Goal: Task Accomplishment & Management: Complete application form

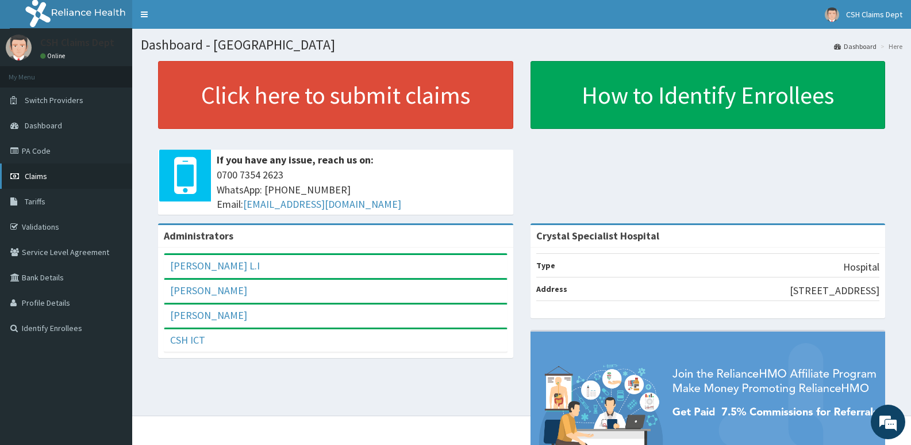
click at [44, 171] on span "Claims" at bounding box center [36, 176] width 22 height 10
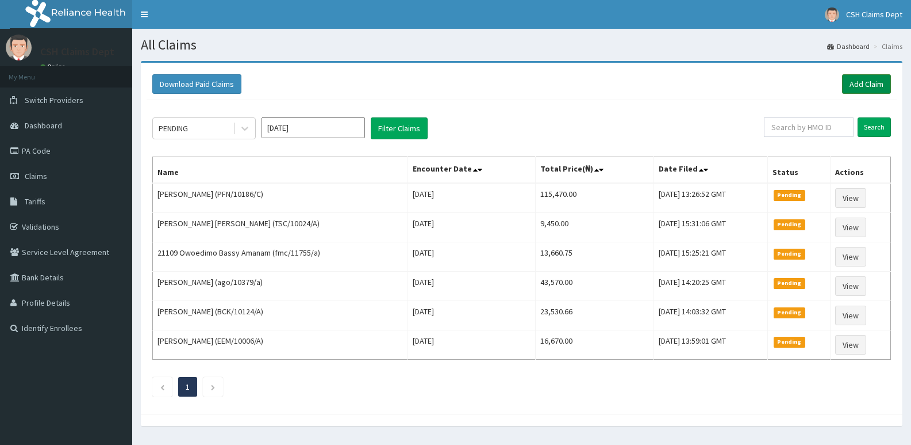
click at [879, 84] on link "Add Claim" at bounding box center [866, 84] width 49 height 20
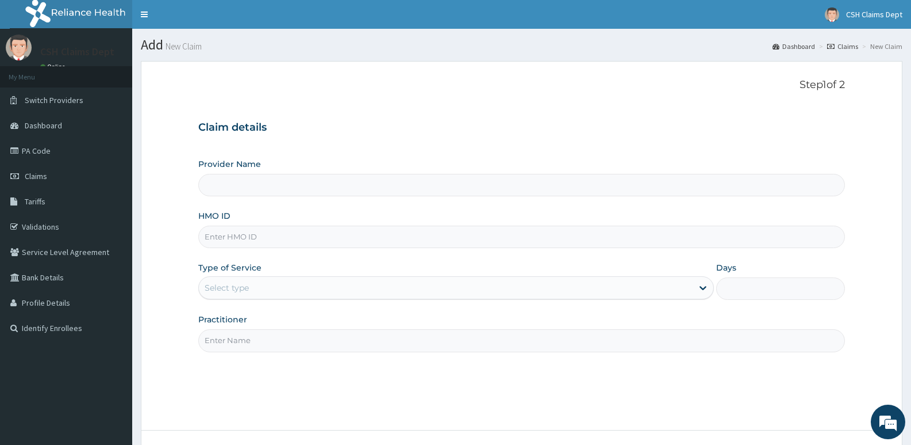
type input "Crystal Specialist Hospital"
click at [245, 233] on input "HMO ID" at bounding box center [521, 236] width 647 height 22
type input "gcv/10098/c"
click at [242, 288] on div "Select type" at bounding box center [227, 288] width 44 height 12
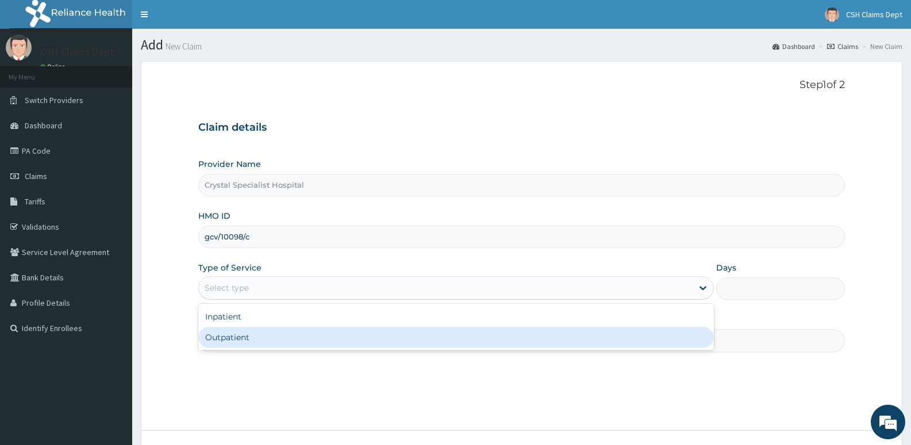
click at [254, 341] on div "Outpatient" at bounding box center [455, 337] width 515 height 21
type input "1"
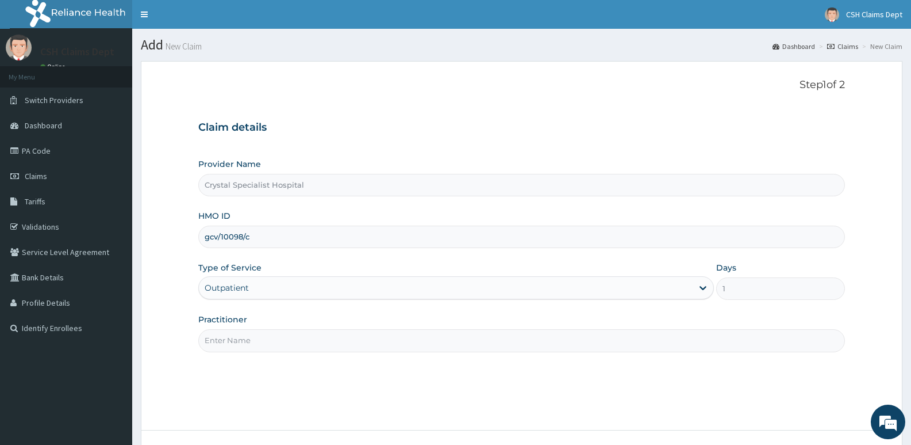
click at [251, 337] on input "Practitioner" at bounding box center [521, 340] width 647 height 22
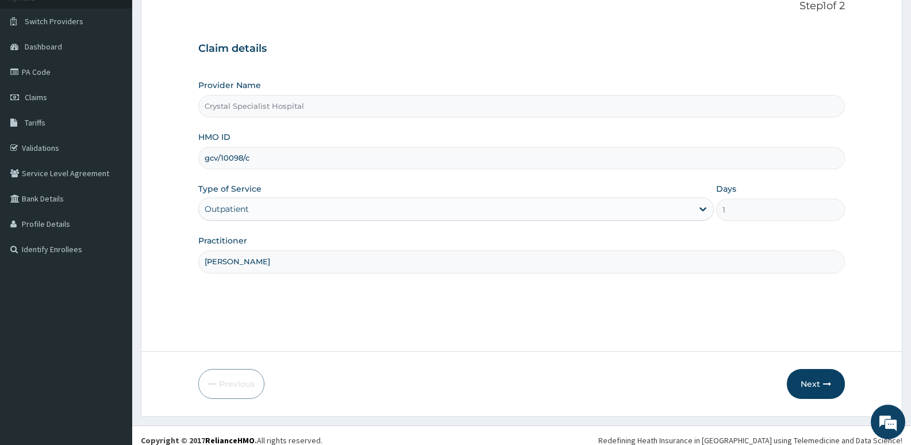
scroll to position [89, 0]
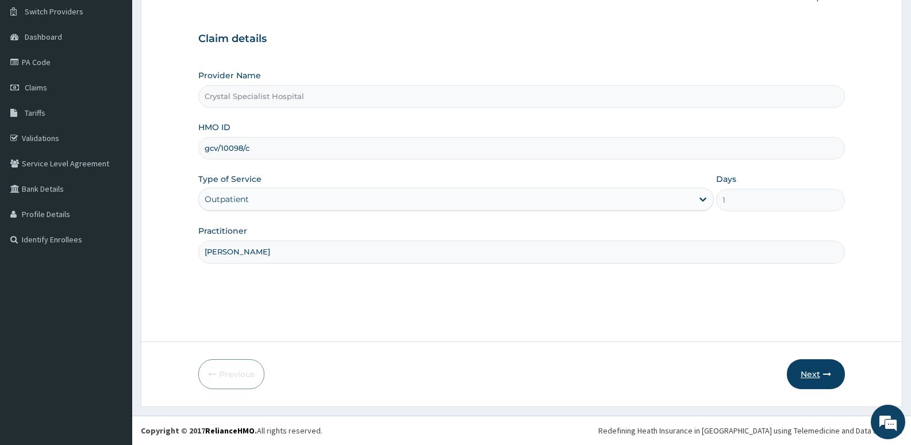
type input "Abiodun"
click at [816, 371] on button "Next" at bounding box center [816, 374] width 58 height 30
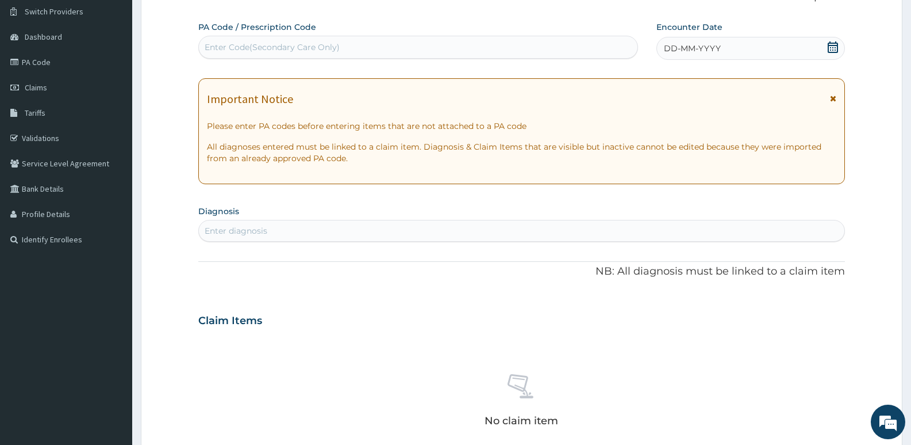
click at [537, 42] on div "Enter Code(Secondary Care Only)" at bounding box center [418, 47] width 439 height 18
type input "PA/8739336"
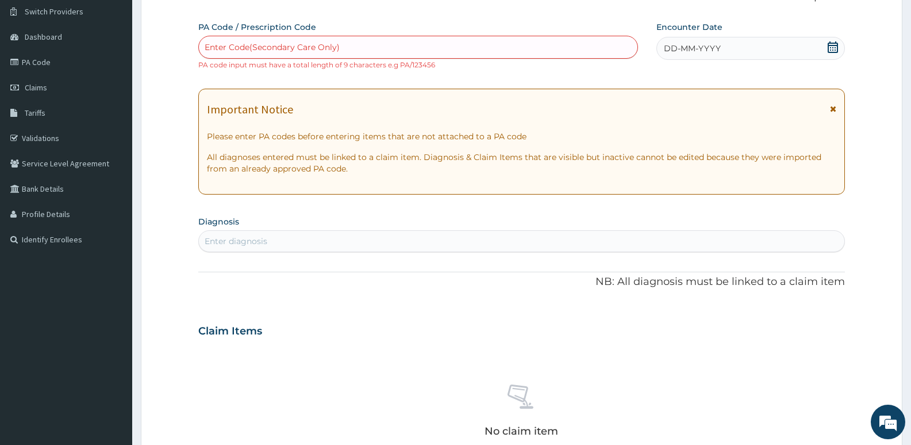
click at [348, 48] on div "Enter Code(Secondary Care Only)" at bounding box center [418, 47] width 439 height 18
type input "PA/8739336"
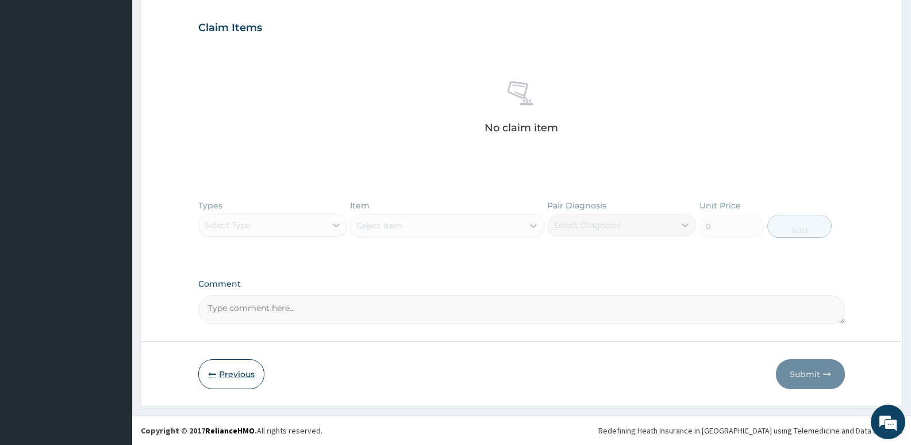
click at [221, 373] on button "Previous" at bounding box center [231, 374] width 66 height 30
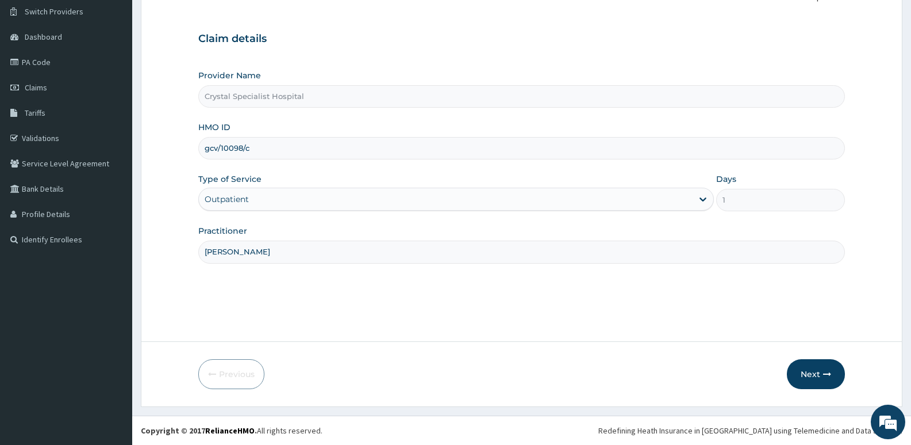
click at [211, 145] on input "gcv/10098/c" at bounding box center [521, 148] width 647 height 22
type input "gsv/10098/c"
click at [820, 380] on button "Next" at bounding box center [816, 374] width 58 height 30
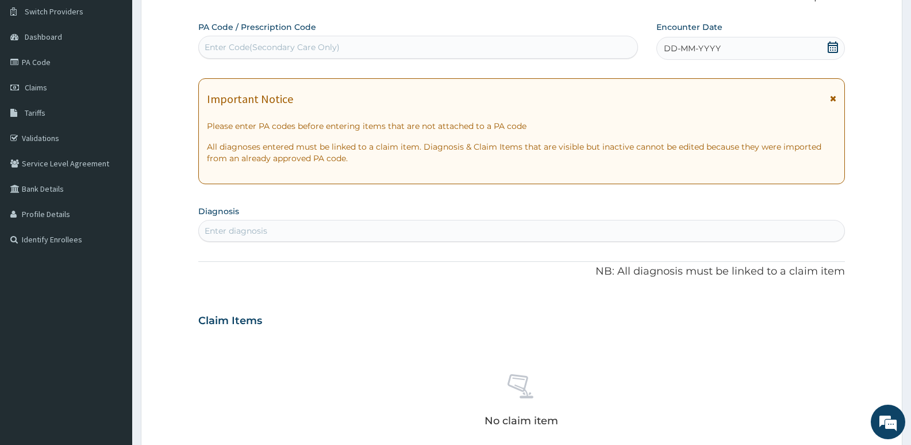
click at [334, 49] on div "Enter Code(Secondary Care Only)" at bounding box center [272, 47] width 135 height 12
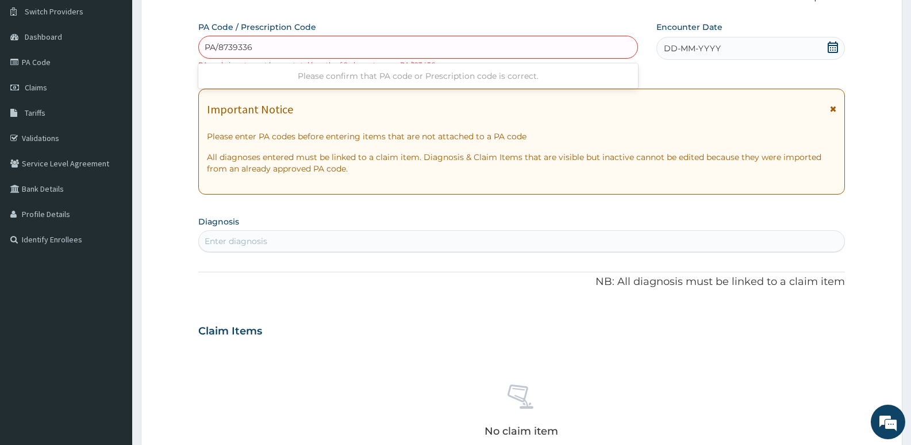
type input "PA/8739336"
click at [320, 47] on div "Enter Code(Secondary Care Only)" at bounding box center [272, 47] width 135 height 12
click at [319, 47] on div "Enter Code(Secondary Care Only)" at bounding box center [272, 47] width 135 height 12
click at [249, 45] on div "Enter Code(Secondary Care Only)" at bounding box center [272, 47] width 135 height 12
click at [228, 64] on small "PA code input must have a total length of 9 characters e.g PA/123456" at bounding box center [316, 64] width 237 height 9
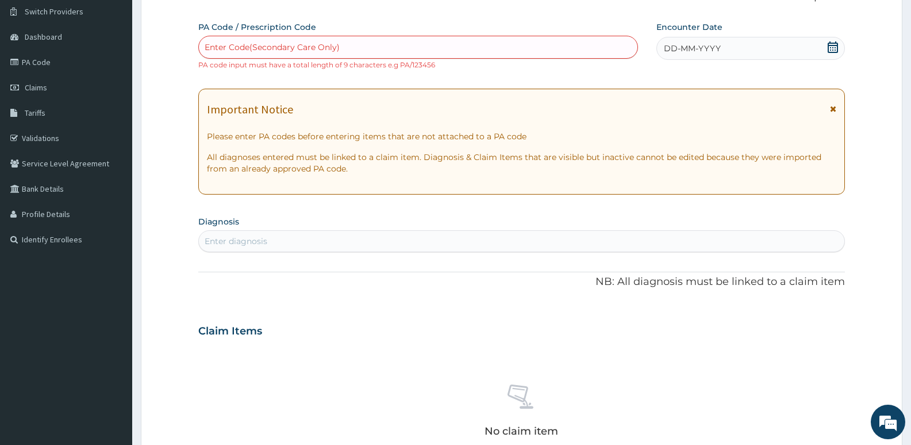
click at [231, 43] on div "Enter Code(Secondary Care Only)" at bounding box center [272, 47] width 135 height 12
click at [265, 47] on div "Enter Code(Secondary Care Only)" at bounding box center [272, 47] width 135 height 12
paste input "PA/879336"
type input "PA/879336"
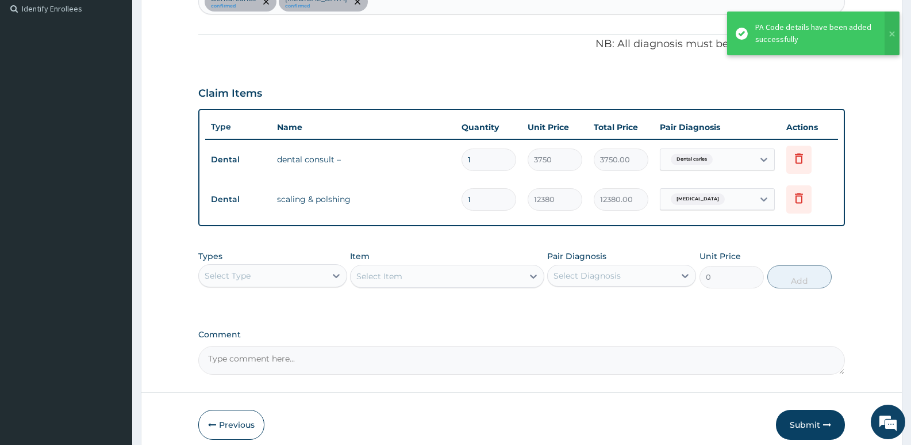
scroll to position [370, 0]
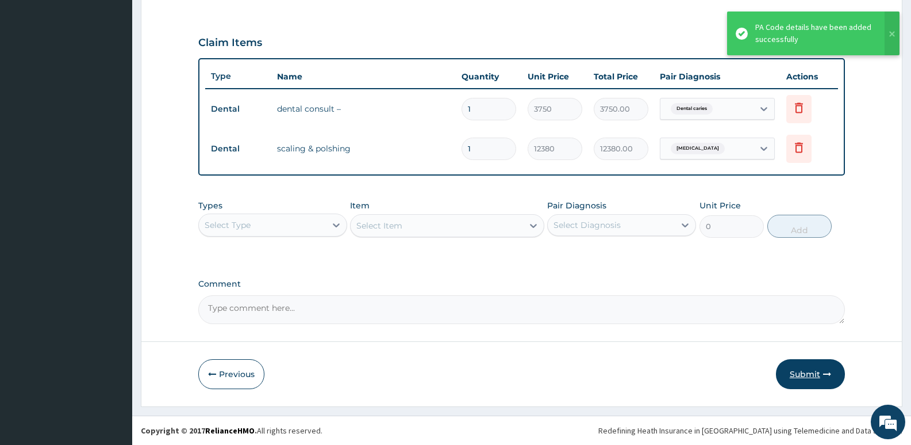
click at [815, 376] on button "Submit" at bounding box center [810, 374] width 69 height 30
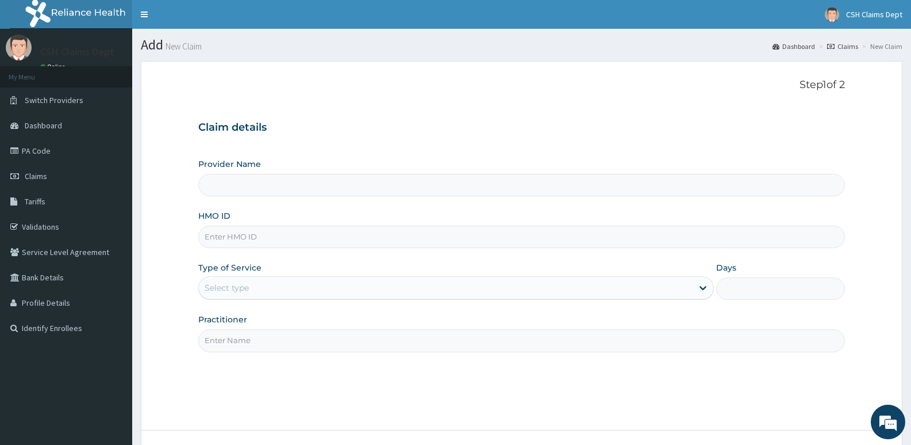
type input "Crystal Specialist Hospital"
click at [45, 175] on span "Claims" at bounding box center [36, 176] width 22 height 10
click at [43, 148] on link "PA Code" at bounding box center [66, 150] width 132 height 25
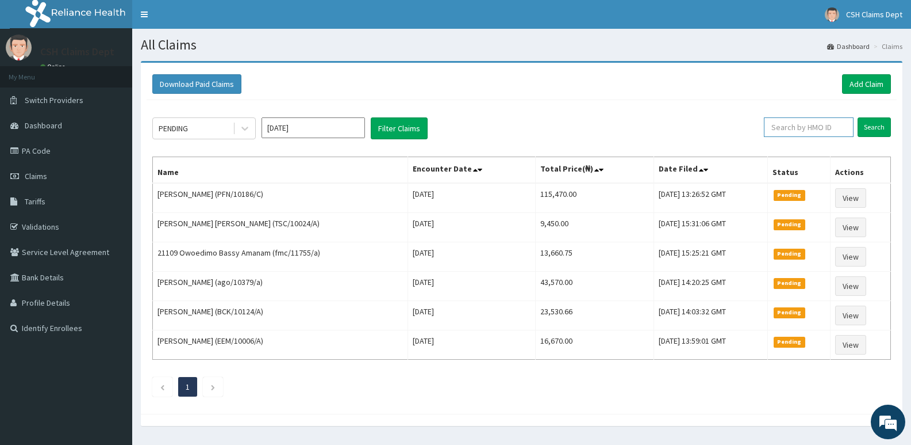
click at [813, 128] on input "text" at bounding box center [809, 127] width 90 height 20
click at [874, 123] on input "Search" at bounding box center [874, 127] width 33 height 20
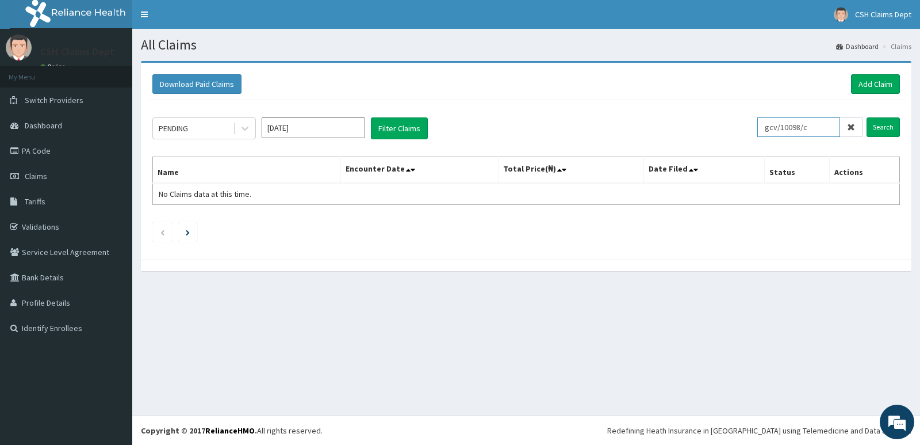
drag, startPoint x: 832, startPoint y: 126, endPoint x: 742, endPoint y: 126, distance: 89.1
click at [742, 126] on div "PENDING Sep 2025 Filter Claims gcv/10098/c Search" at bounding box center [526, 128] width 748 height 22
type input "oserin"
click at [880, 128] on input "Search" at bounding box center [883, 127] width 33 height 20
drag, startPoint x: 799, startPoint y: 125, endPoint x: 756, endPoint y: 128, distance: 42.7
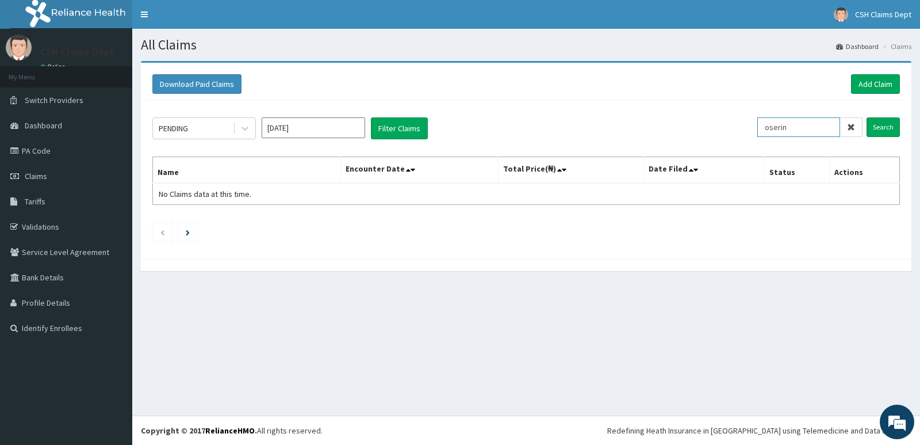
click at [756, 128] on div "PENDING Sep 2025 Filter Claims oserin Search" at bounding box center [526, 128] width 748 height 22
click at [871, 88] on link "Add Claim" at bounding box center [875, 84] width 49 height 20
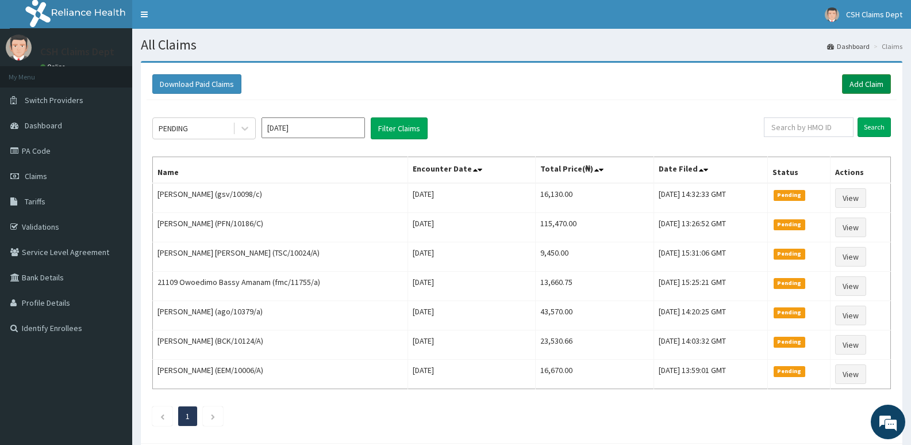
click at [861, 86] on link "Add Claim" at bounding box center [866, 84] width 49 height 20
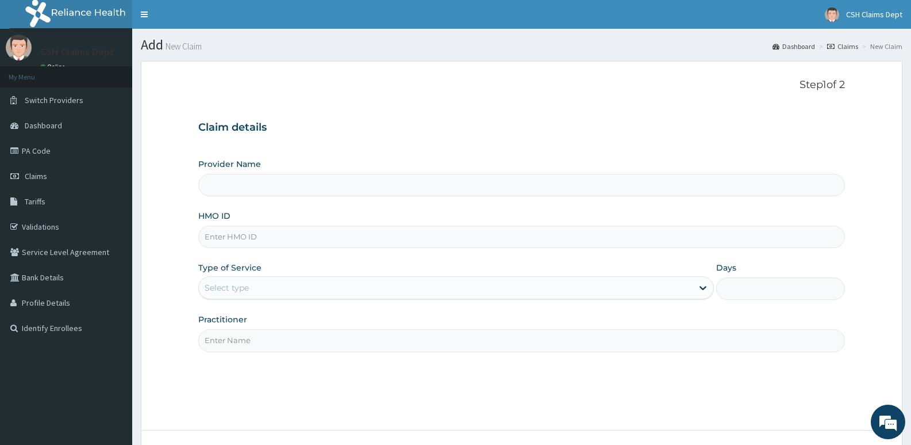
type input "Crystal Specialist Hospital"
click at [247, 238] on input "HMO ID" at bounding box center [521, 236] width 647 height 22
type input "gsv/10098/e"
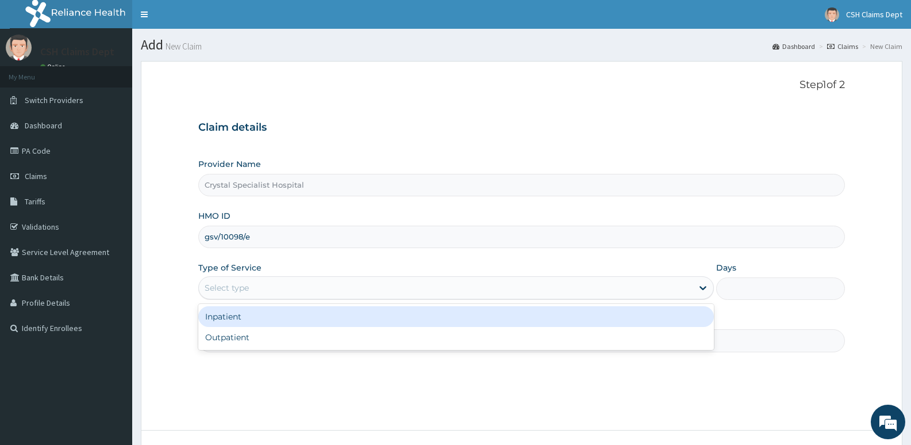
click at [294, 284] on div "Select type" at bounding box center [445, 287] width 493 height 18
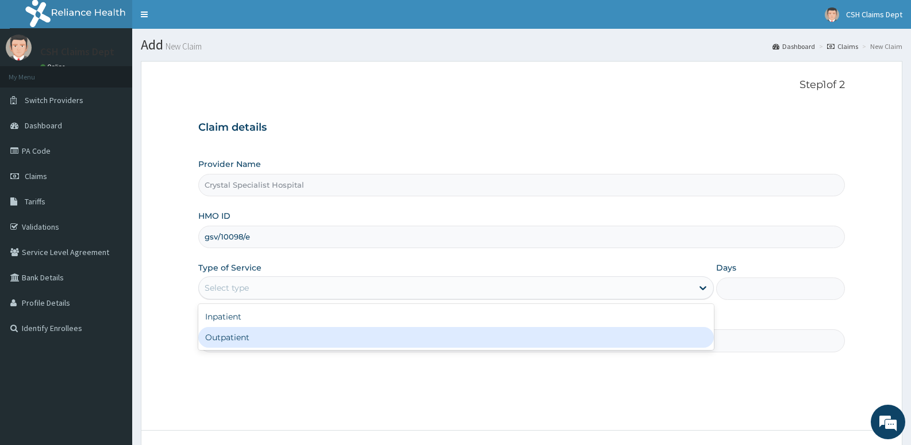
click at [268, 347] on div "Outpatient" at bounding box center [455, 337] width 515 height 21
type input "1"
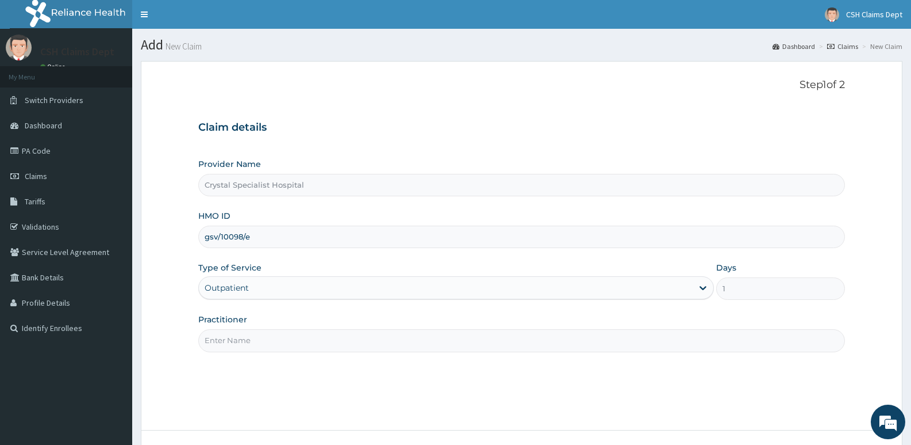
click at [233, 346] on input "Practitioner" at bounding box center [521, 340] width 647 height 22
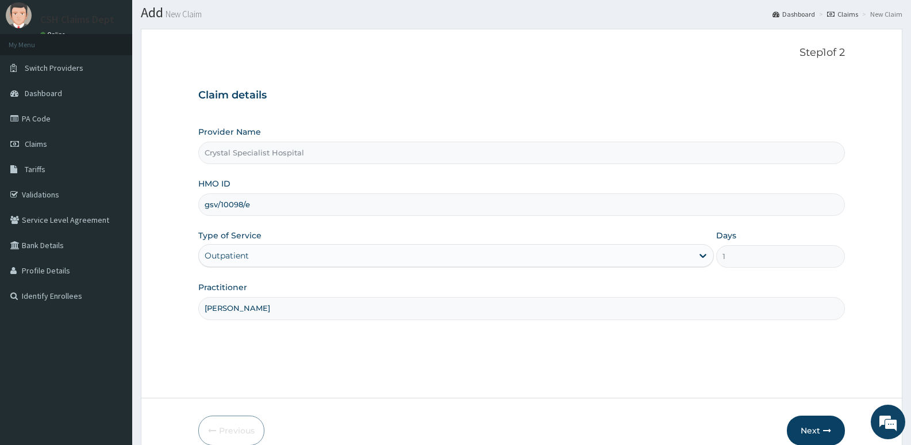
scroll to position [89, 0]
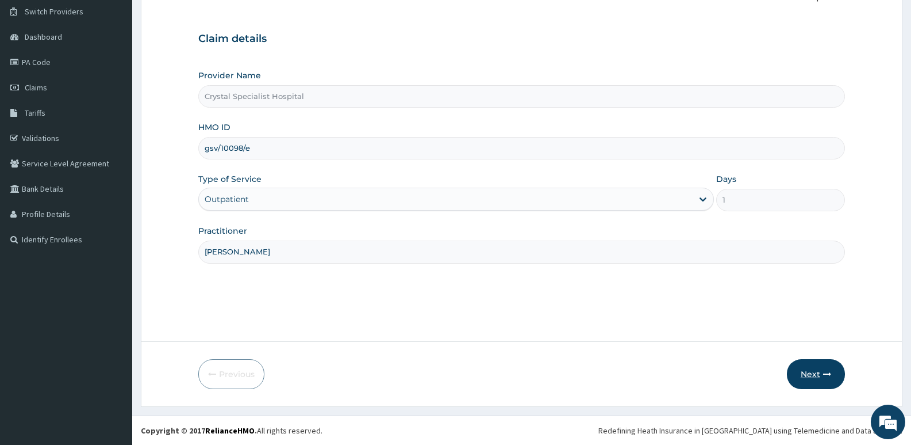
type input "abiodun"
click at [815, 374] on button "Next" at bounding box center [816, 374] width 58 height 30
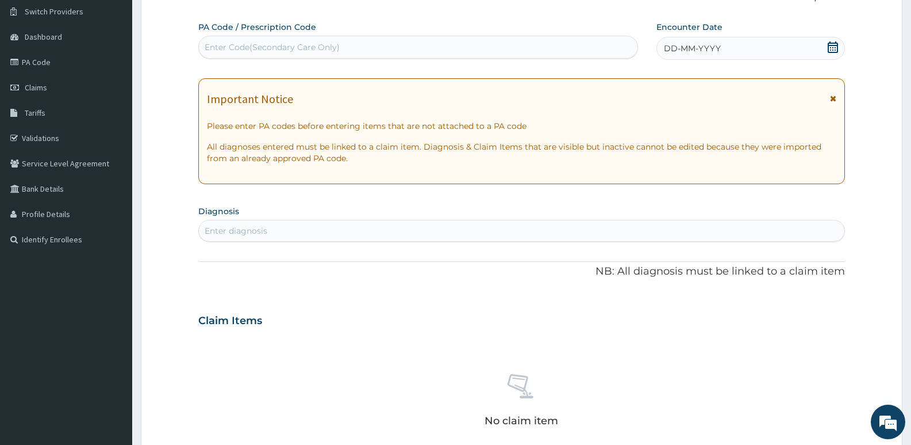
click at [354, 41] on div "Enter Code(Secondary Care Only)" at bounding box center [418, 47] width 439 height 18
type input "PA/"
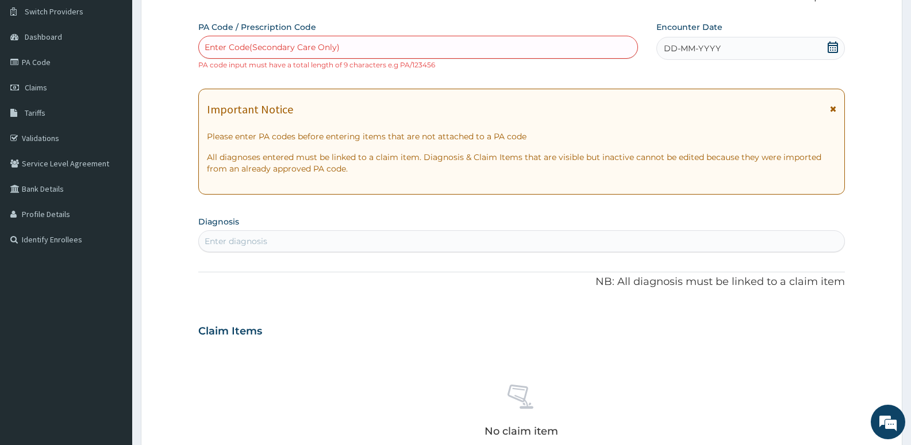
paste input "PA/3225FE"
type input "PA/3225FE"
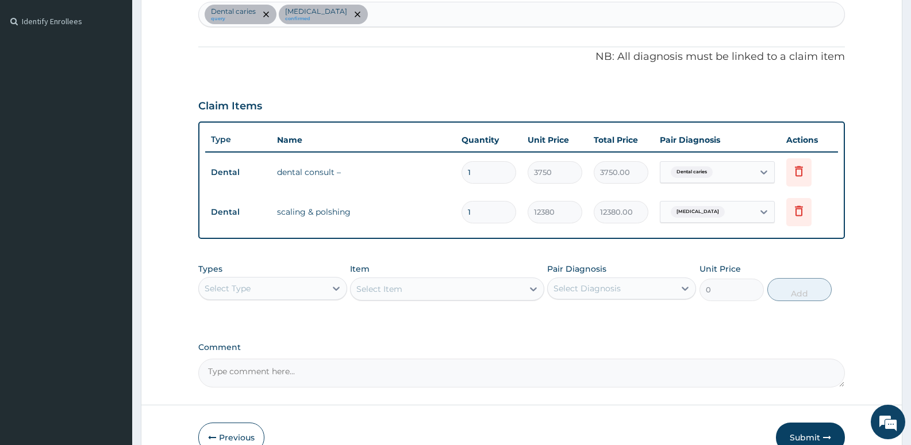
scroll to position [370, 0]
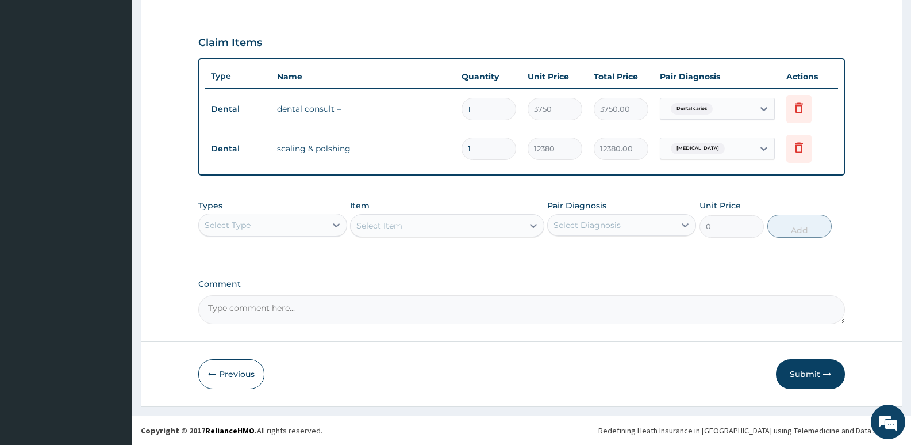
click at [800, 378] on button "Submit" at bounding box center [810, 374] width 69 height 30
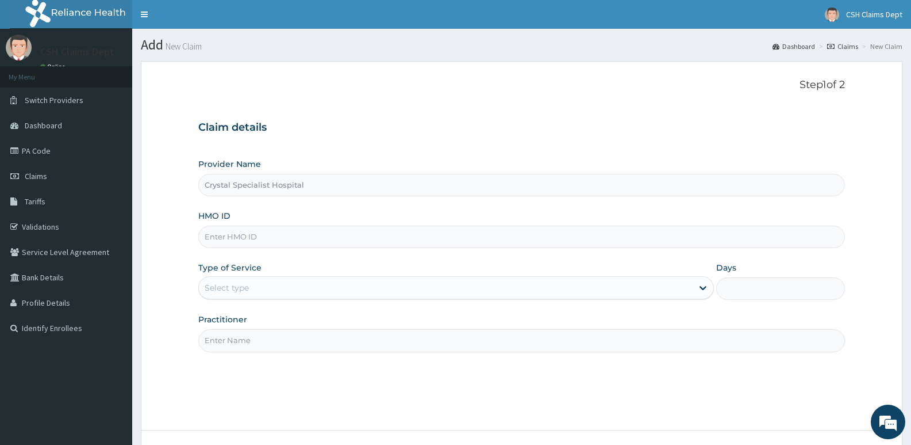
click at [261, 242] on input "HMO ID" at bounding box center [521, 236] width 647 height 22
type input "gsv/10098/d"
click at [262, 290] on div "Select type" at bounding box center [445, 287] width 493 height 18
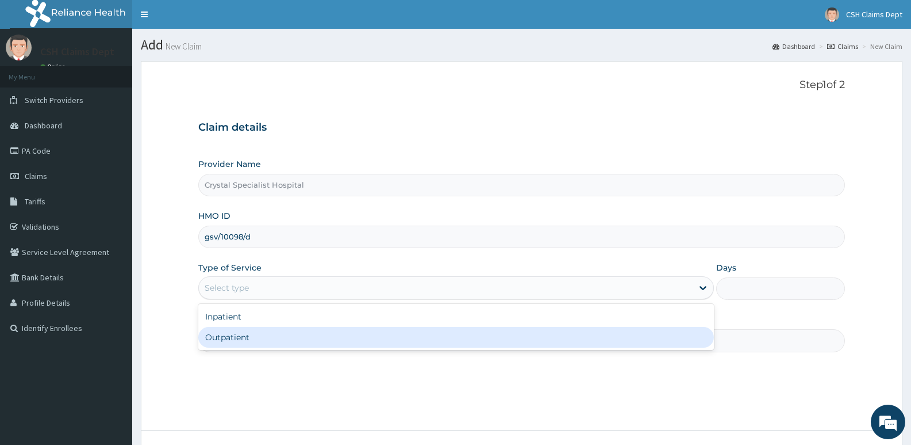
click at [251, 343] on div "Outpatient" at bounding box center [455, 337] width 515 height 21
type input "1"
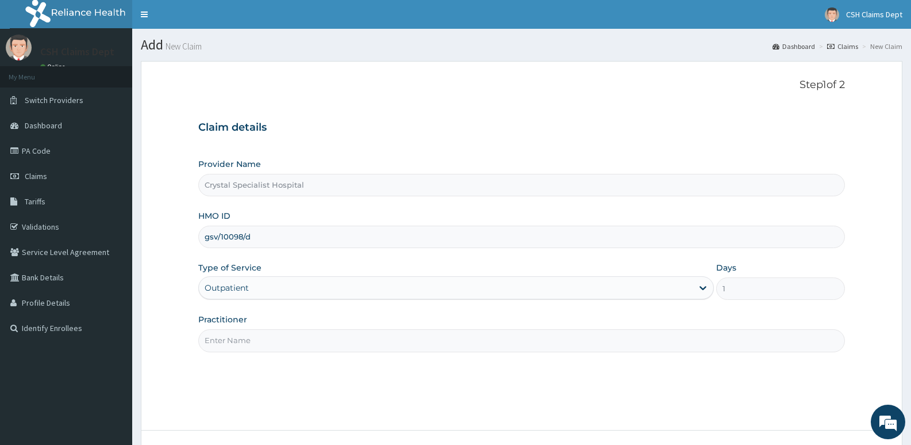
click at [246, 340] on input "Practitioner" at bounding box center [521, 340] width 647 height 22
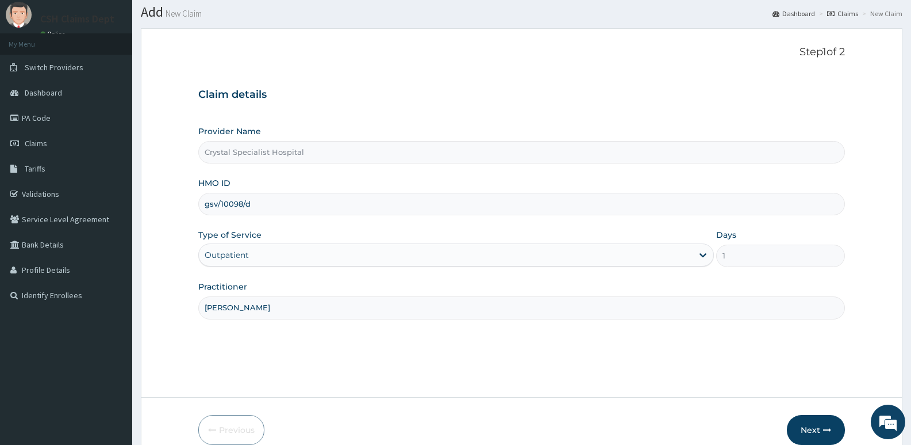
scroll to position [89, 0]
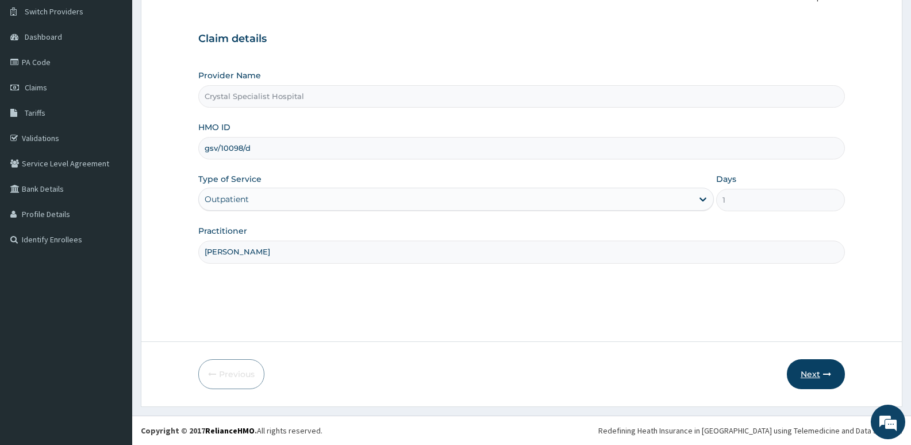
type input "[PERSON_NAME]"
click at [815, 378] on button "Next" at bounding box center [816, 374] width 58 height 30
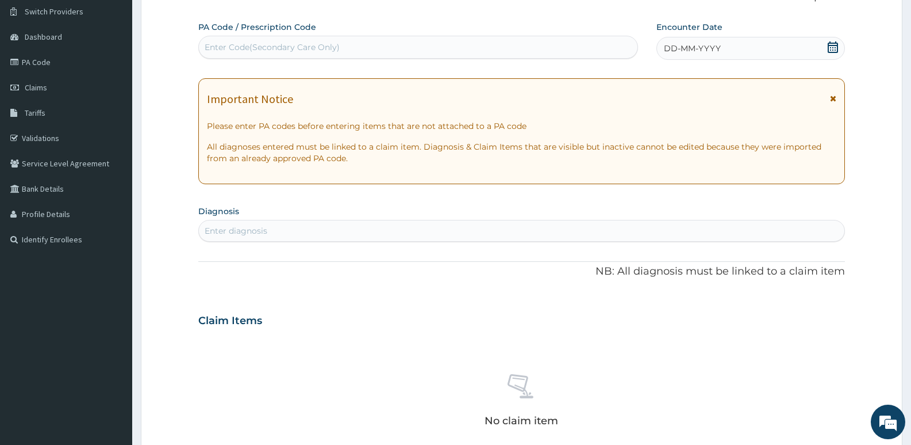
click at [530, 54] on div "Enter Code(Secondary Care Only)" at bounding box center [418, 47] width 439 height 18
type input "PA/409241"
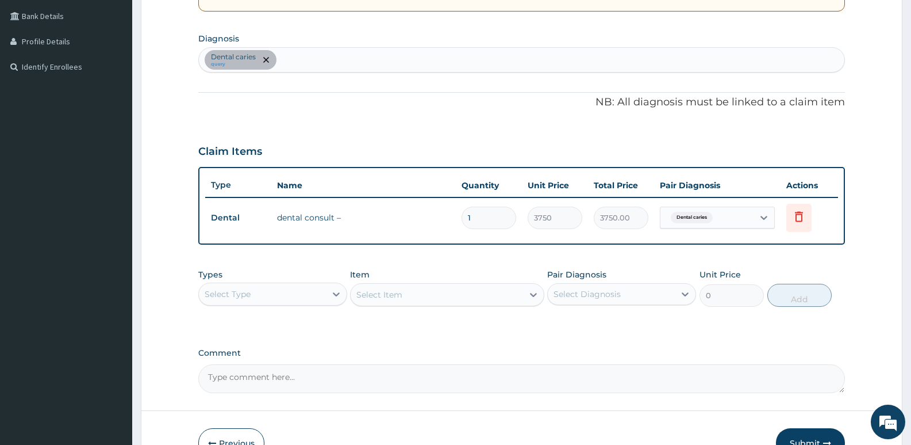
scroll to position [330, 0]
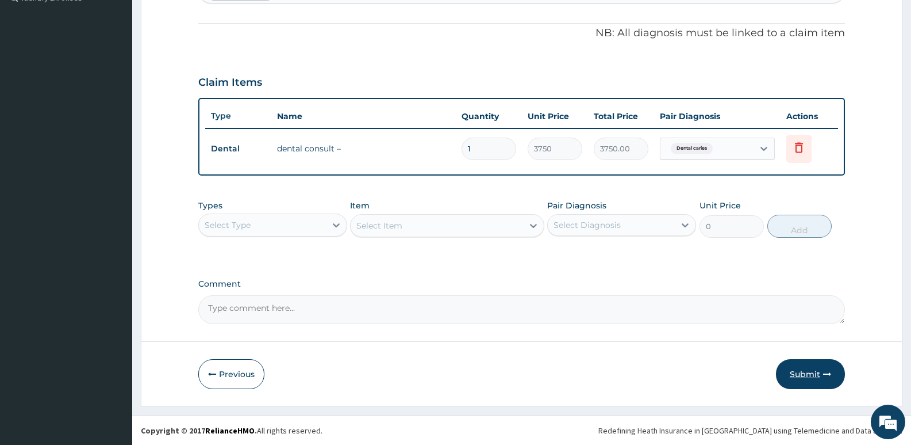
click at [815, 372] on button "Submit" at bounding box center [810, 374] width 69 height 30
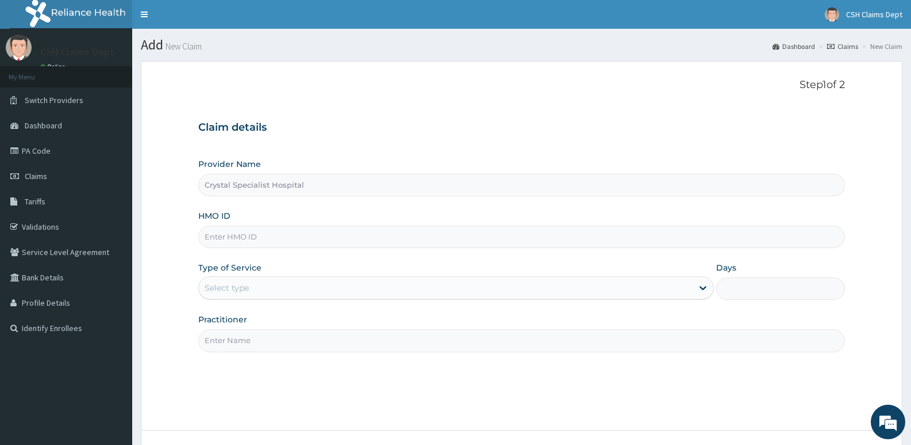
click at [271, 235] on input "HMO ID" at bounding box center [521, 236] width 647 height 22
type input "gsv/10098/b"
click at [240, 291] on div "Select type" at bounding box center [227, 288] width 44 height 12
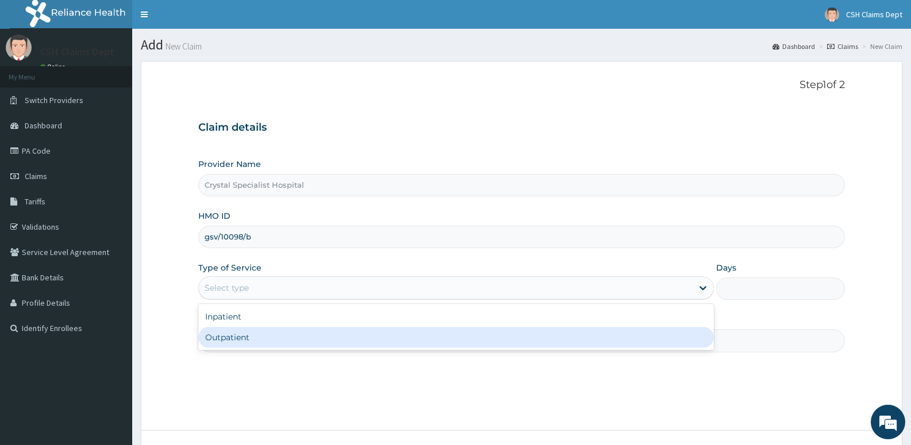
click at [240, 334] on div "Outpatient" at bounding box center [455, 337] width 515 height 21
type input "1"
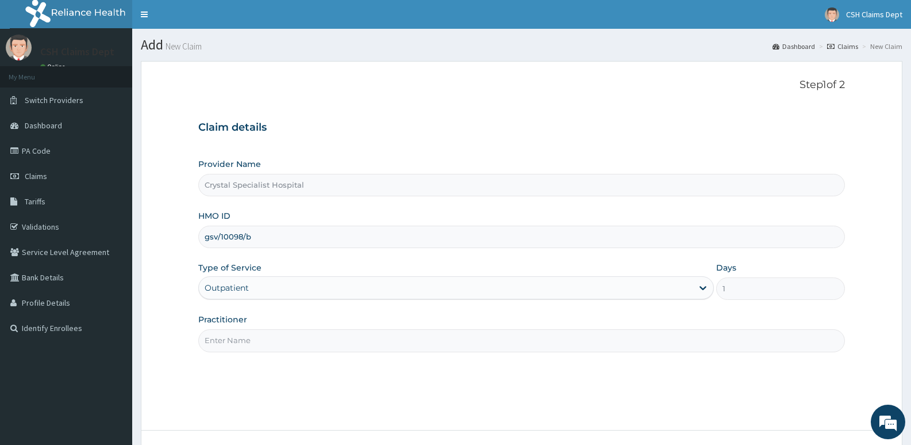
click at [241, 338] on input "Practitioner" at bounding box center [521, 340] width 647 height 22
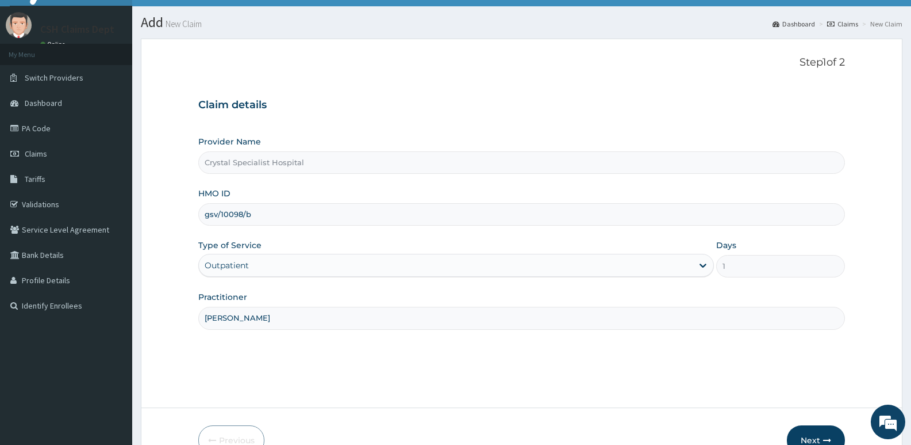
scroll to position [58, 0]
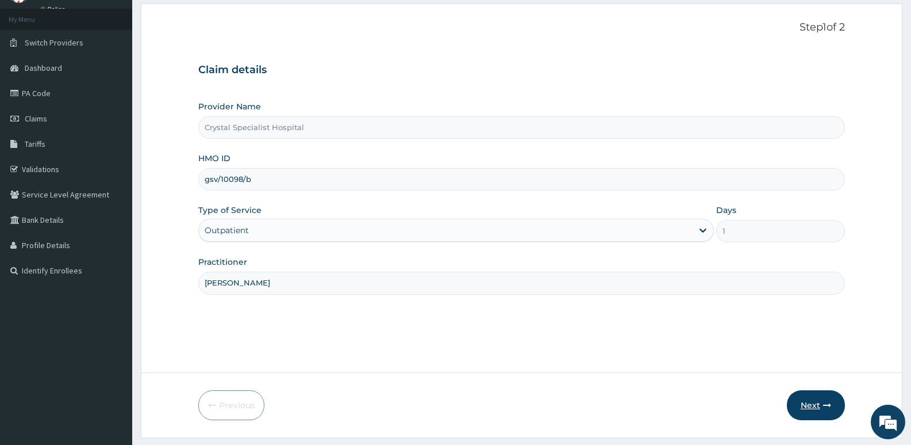
type input "[PERSON_NAME]"
click at [828, 410] on button "Next" at bounding box center [816, 405] width 58 height 30
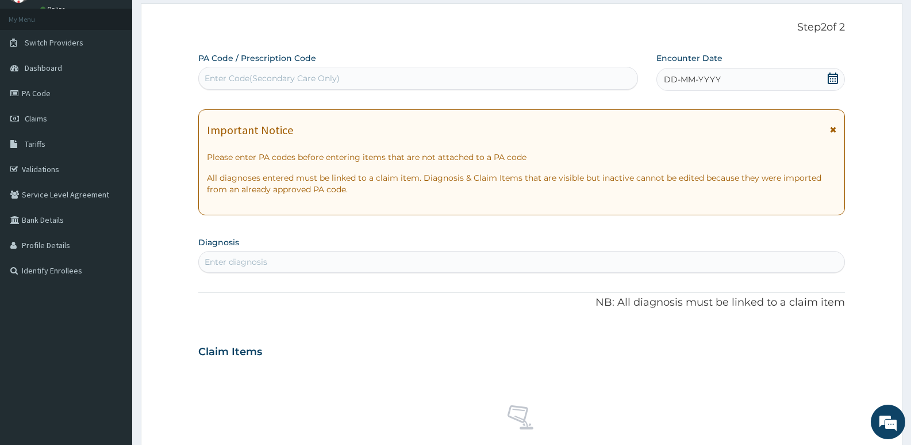
click at [271, 79] on div "Enter Code(Secondary Care Only)" at bounding box center [272, 78] width 135 height 12
type input "PA/9DD0E1"
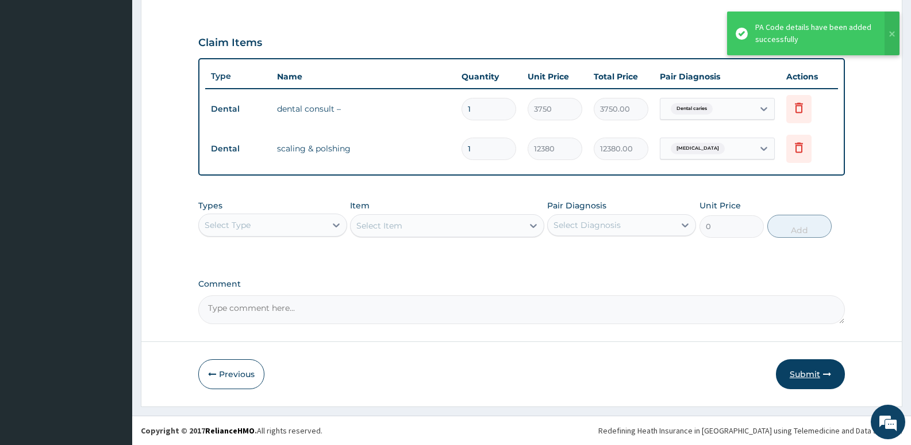
click at [803, 374] on button "Submit" at bounding box center [810, 374] width 69 height 30
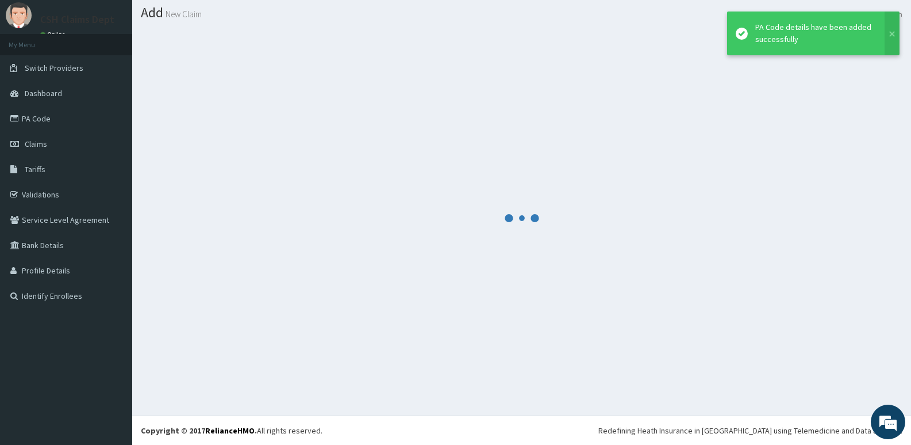
scroll to position [370, 0]
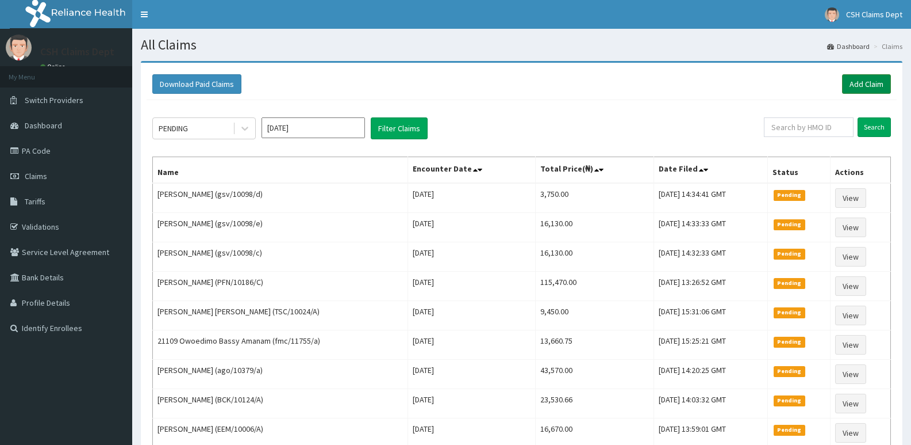
click at [873, 82] on link "Add Claim" at bounding box center [866, 84] width 49 height 20
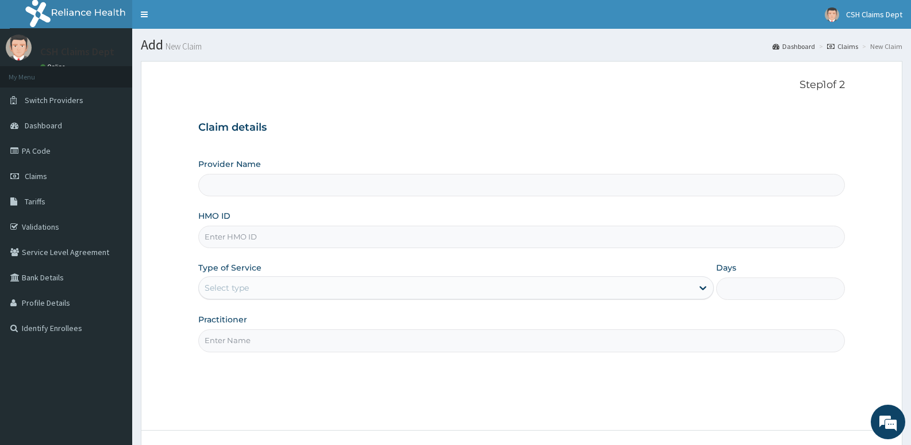
type input "Crystal Specialist Hospital"
click at [241, 242] on input "HMO ID" at bounding box center [521, 236] width 647 height 22
type input "pfn/10187/a"
click at [259, 274] on div "Type of Service Select type" at bounding box center [455, 281] width 515 height 38
click at [259, 290] on div "Select type" at bounding box center [445, 287] width 493 height 18
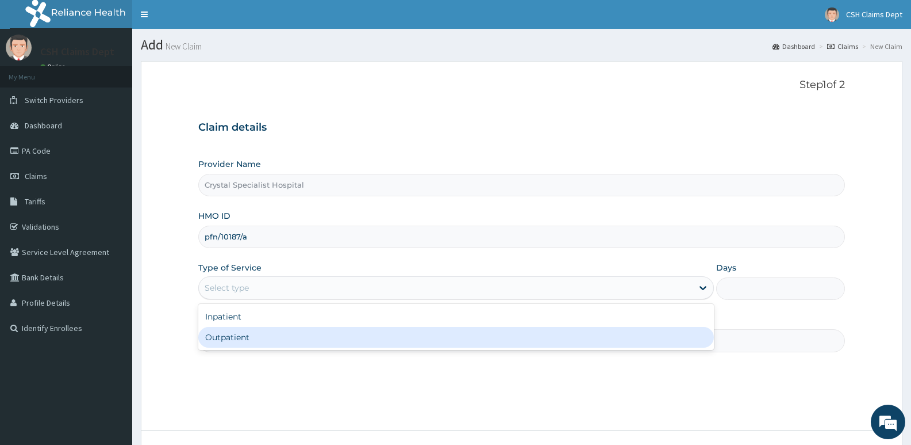
click at [261, 336] on div "Outpatient" at bounding box center [455, 337] width 515 height 21
type input "1"
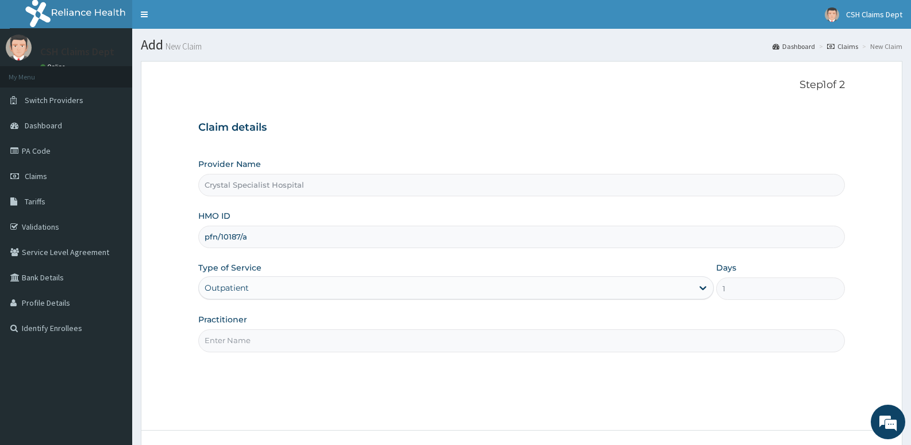
click at [269, 339] on input "Practitioner" at bounding box center [521, 340] width 647 height 22
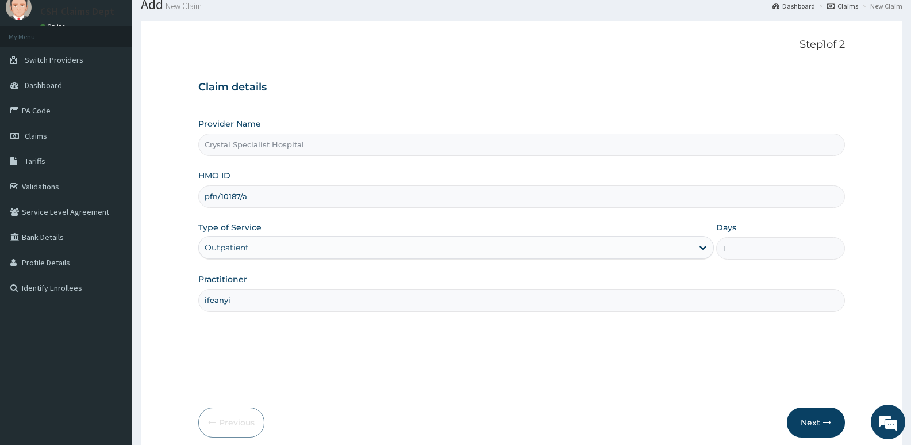
scroll to position [89, 0]
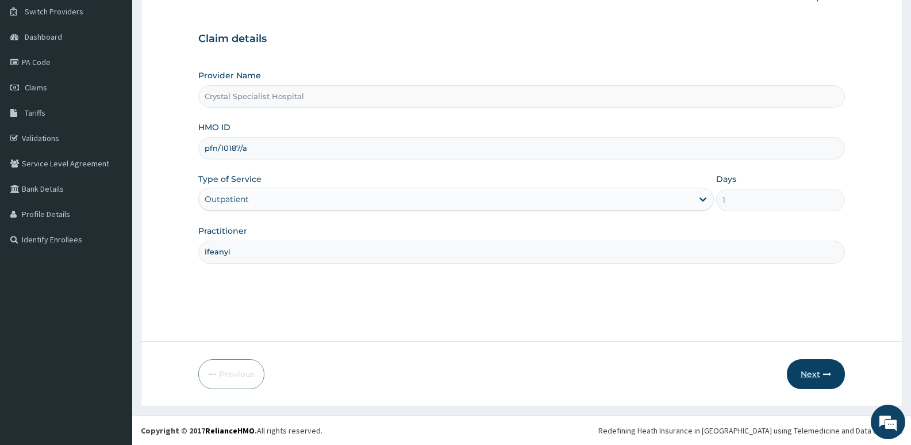
type input "ifeanyi"
click at [808, 377] on button "Next" at bounding box center [816, 374] width 58 height 30
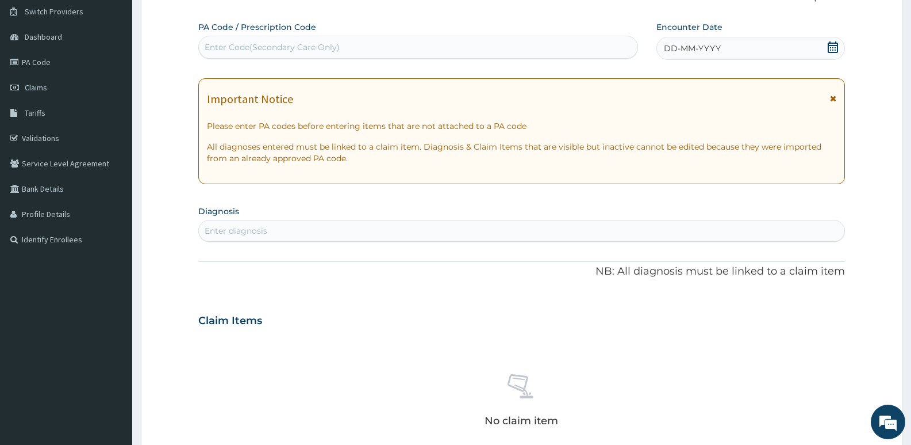
click at [423, 47] on div "Enter Code(Secondary Care Only)" at bounding box center [418, 47] width 439 height 18
click at [419, 47] on div "Enter Code(Secondary Care Only)" at bounding box center [418, 47] width 439 height 18
type input "PA/A0D18B"
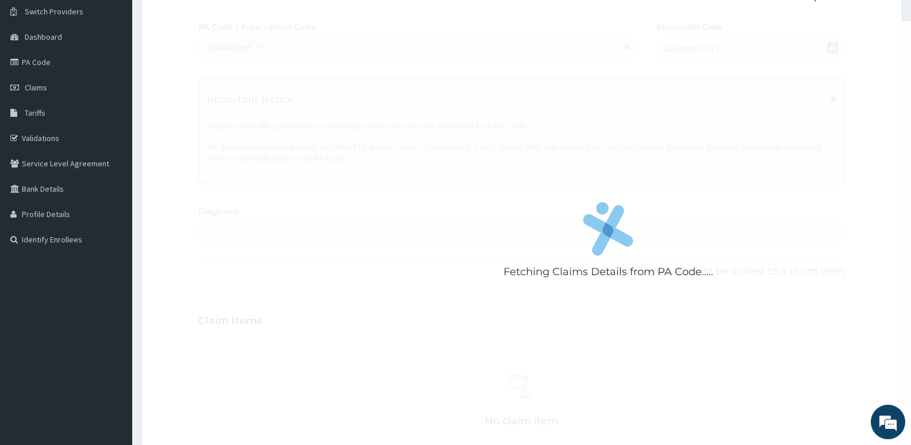
scroll to position [415, 0]
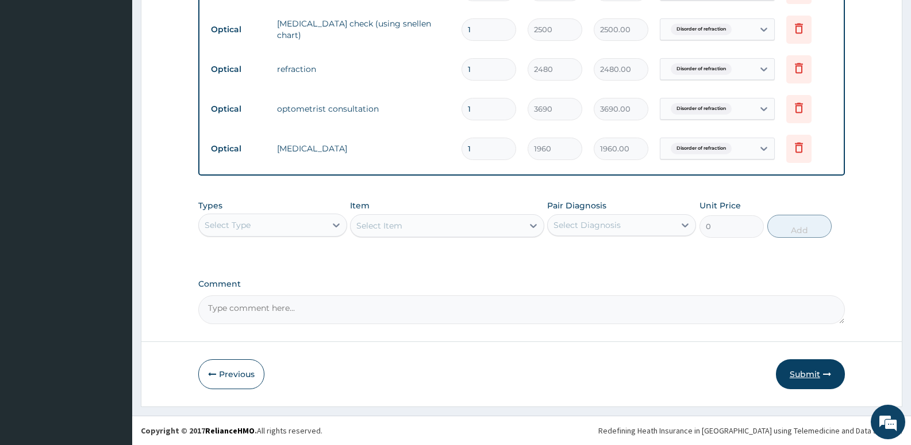
click at [823, 370] on icon "button" at bounding box center [827, 374] width 8 height 8
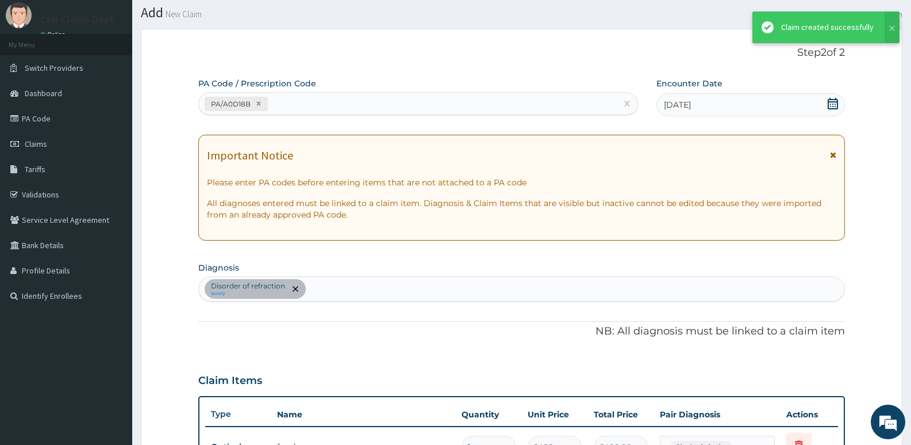
scroll to position [489, 0]
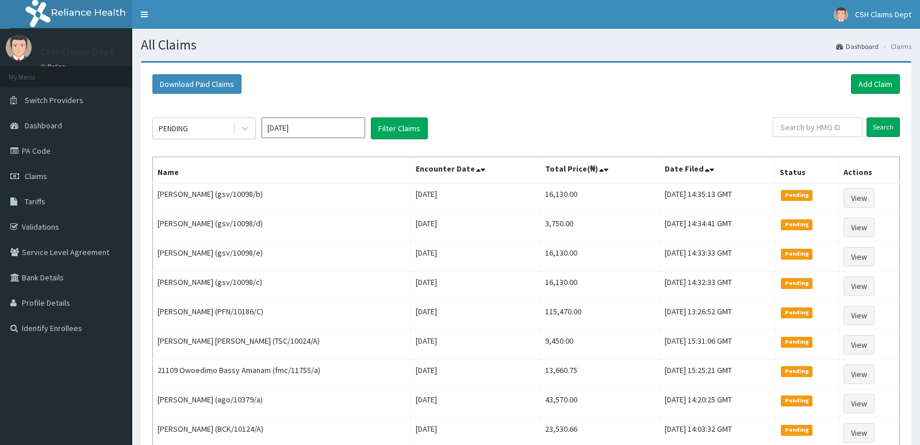
click at [864, 87] on link "Add Claim" at bounding box center [875, 84] width 49 height 20
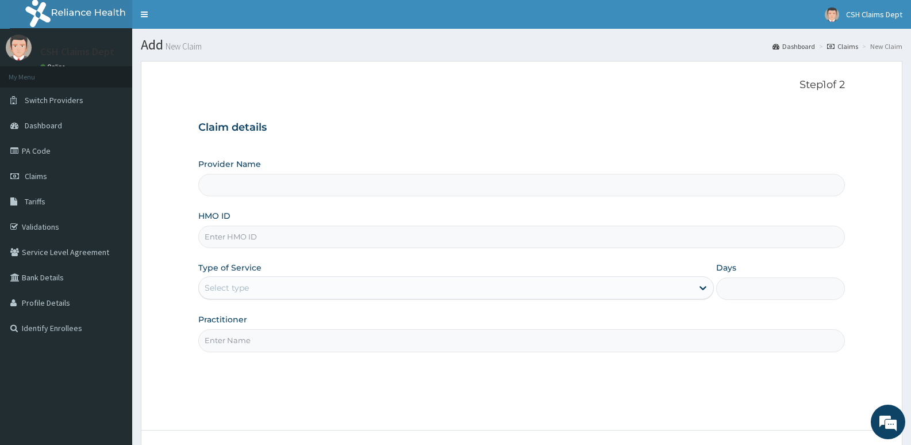
type input "Crystal Specialist Hospital"
click at [296, 235] on input "HMO ID" at bounding box center [521, 236] width 647 height 22
type input "p"
type input "cmg/10004/b"
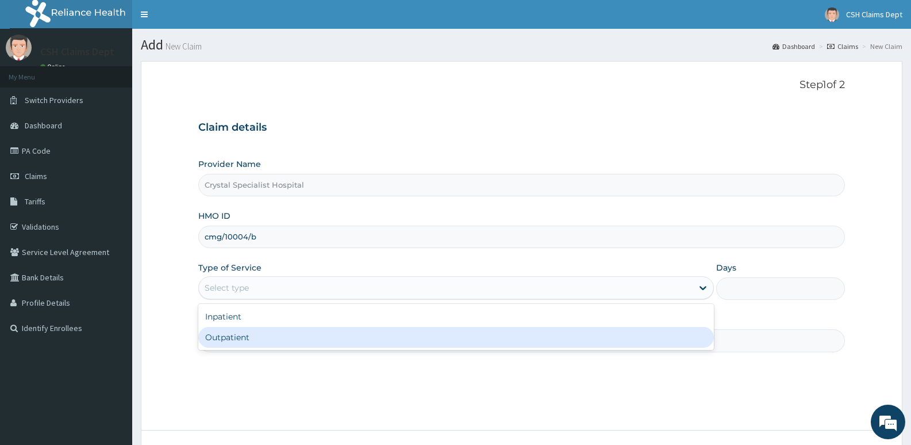
type input "1"
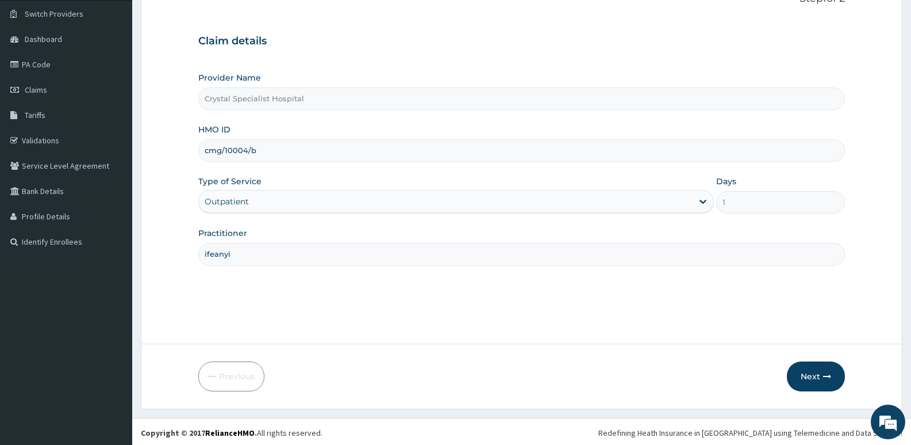
scroll to position [89, 0]
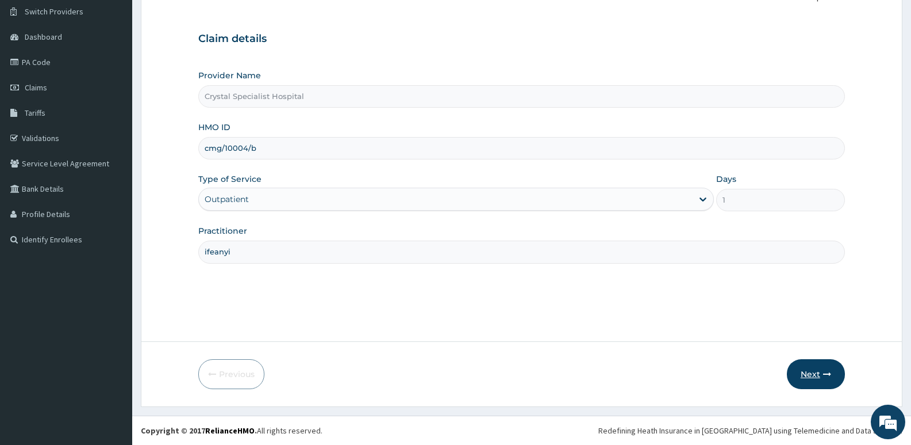
type input "ifeanyi"
click at [813, 369] on button "Next" at bounding box center [816, 374] width 58 height 30
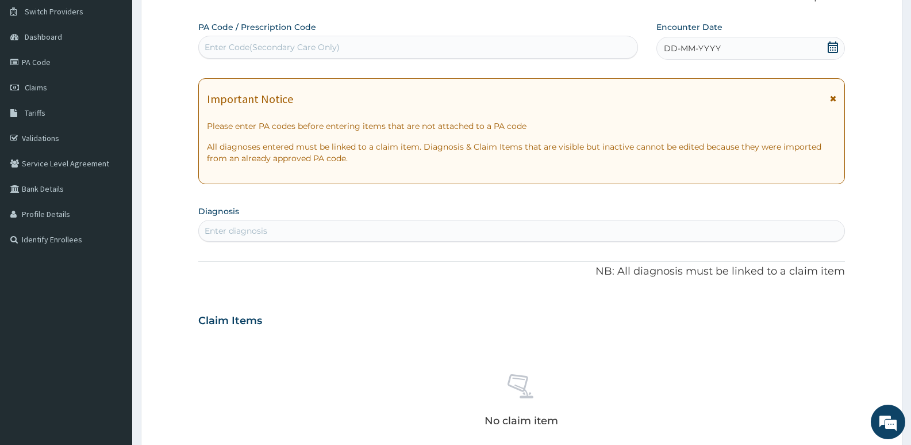
click at [498, 40] on div "Enter Code(Secondary Care Only)" at bounding box center [418, 47] width 439 height 18
type input "PA/81B31B"
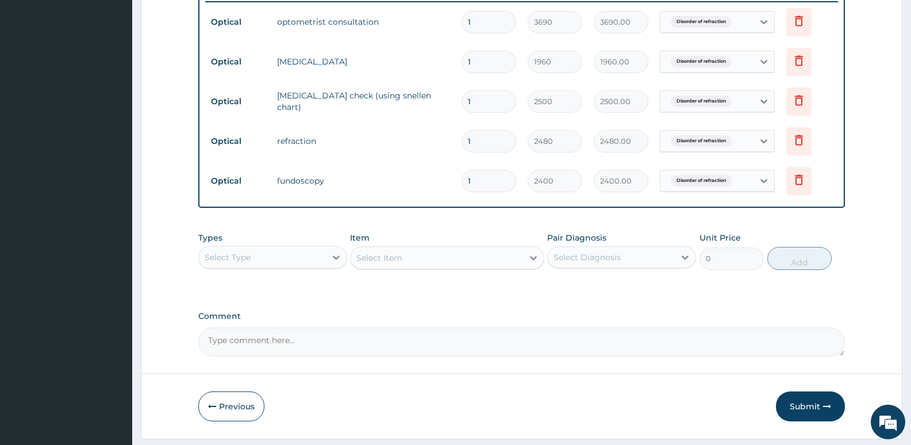
scroll to position [489, 0]
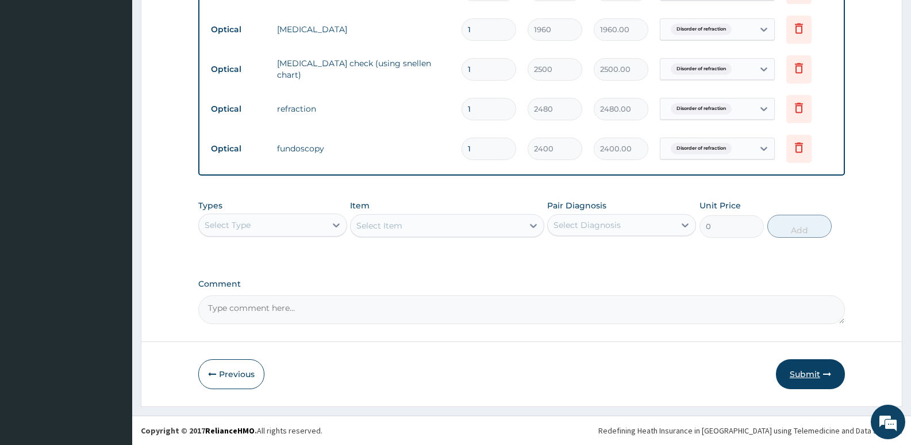
click at [808, 370] on button "Submit" at bounding box center [810, 374] width 69 height 30
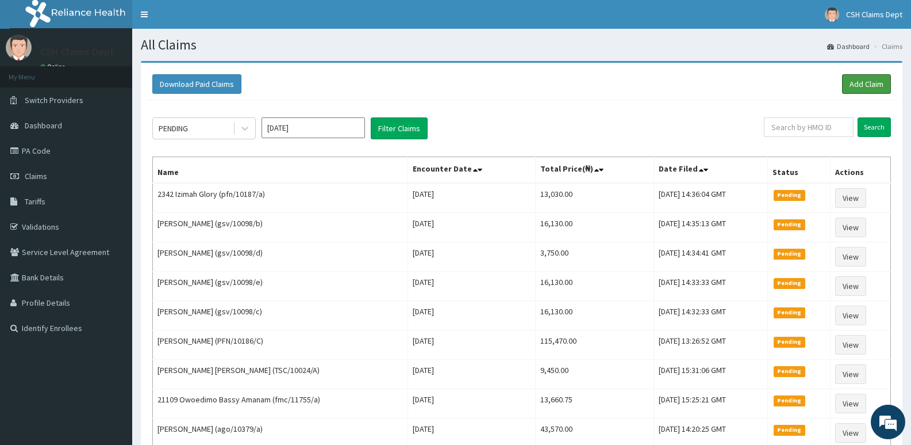
drag, startPoint x: 864, startPoint y: 79, endPoint x: 818, endPoint y: 64, distance: 48.2
click at [863, 79] on link "Add Claim" at bounding box center [866, 84] width 49 height 20
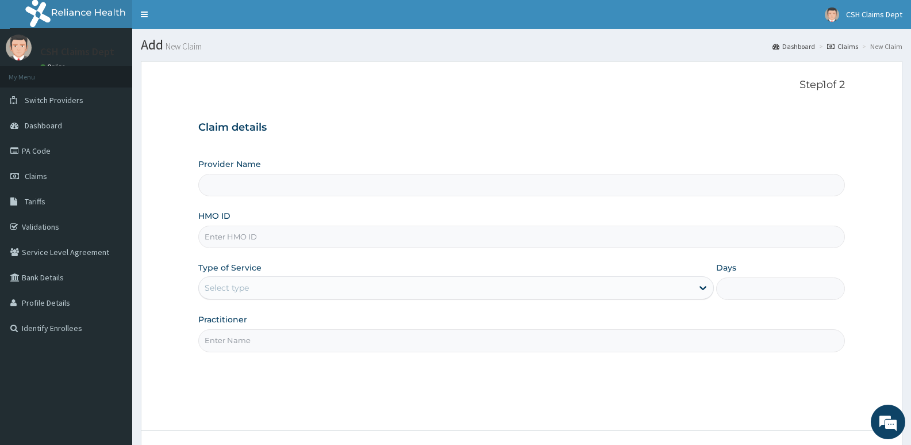
type input "Crystal Specialist Hospital"
click at [319, 240] on input "HMO ID" at bounding box center [521, 236] width 647 height 22
type input "ngd/10008/a"
click at [226, 290] on div "Select type" at bounding box center [227, 288] width 44 height 12
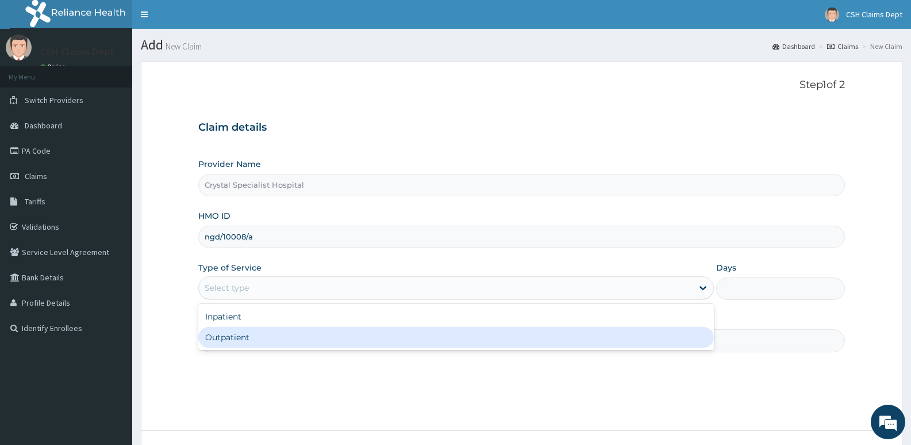
click at [236, 336] on div "Outpatient" at bounding box center [455, 337] width 515 height 21
type input "1"
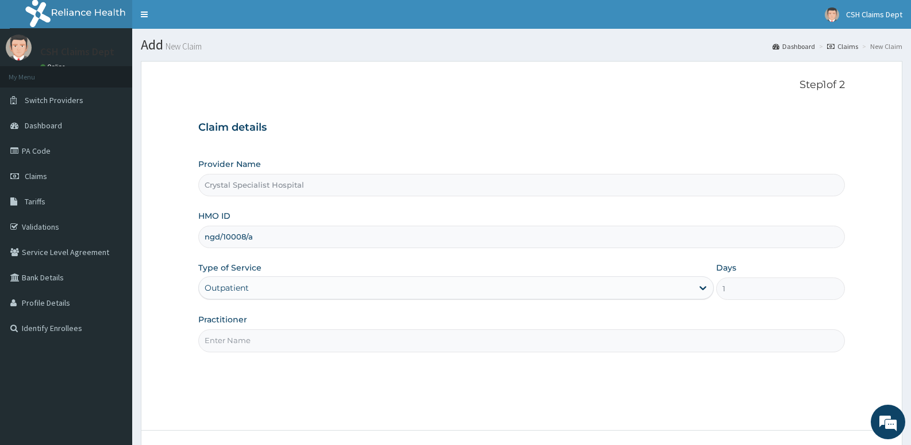
scroll to position [89, 0]
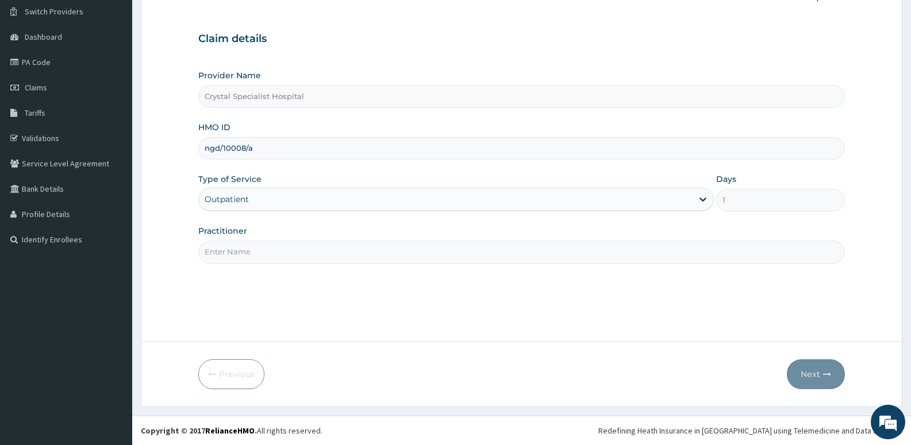
click at [281, 256] on input "Practitioner" at bounding box center [521, 251] width 647 height 22
type input "ifeanyi"
click at [803, 376] on button "Next" at bounding box center [816, 374] width 58 height 30
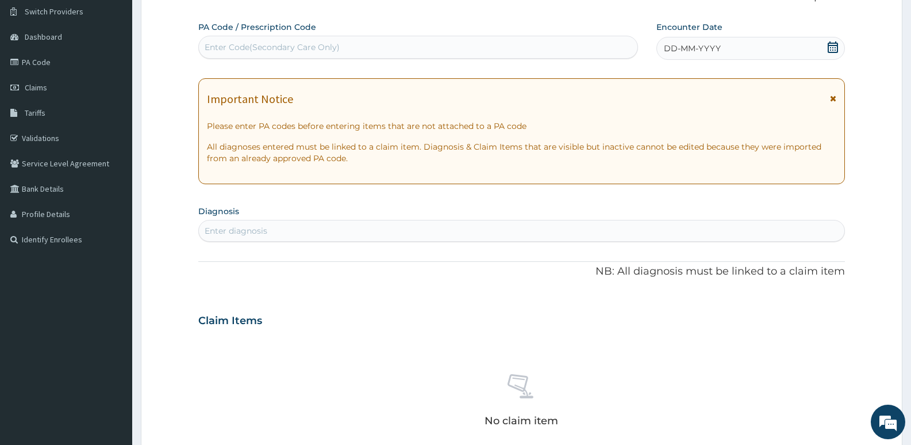
click at [312, 49] on div "Enter Code(Secondary Care Only)" at bounding box center [272, 47] width 135 height 12
type input "PA/BCAD73"
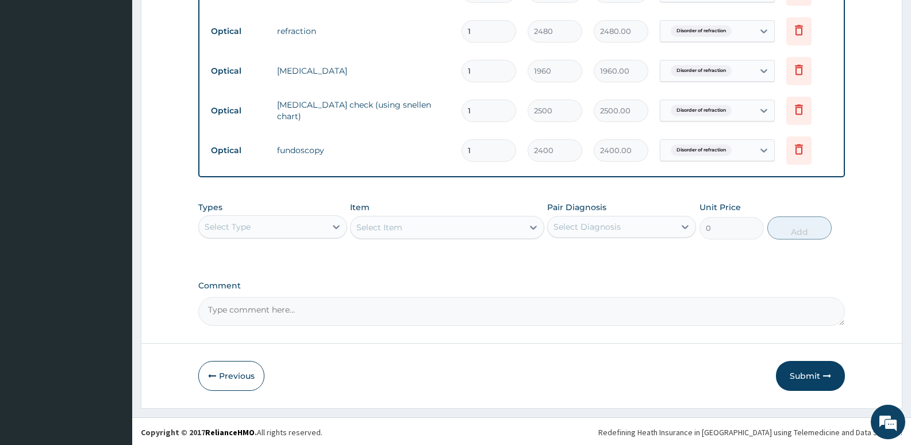
scroll to position [489, 0]
click at [266, 227] on div "Select Type" at bounding box center [262, 225] width 127 height 18
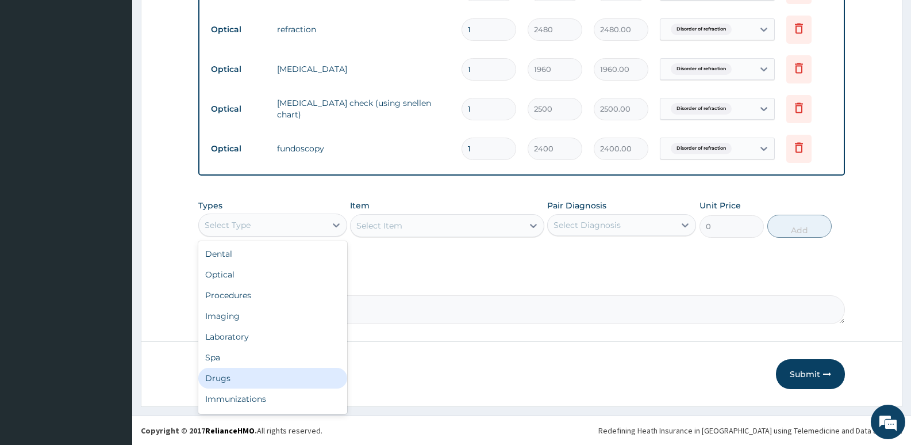
click at [242, 377] on div "Drugs" at bounding box center [272, 377] width 149 height 21
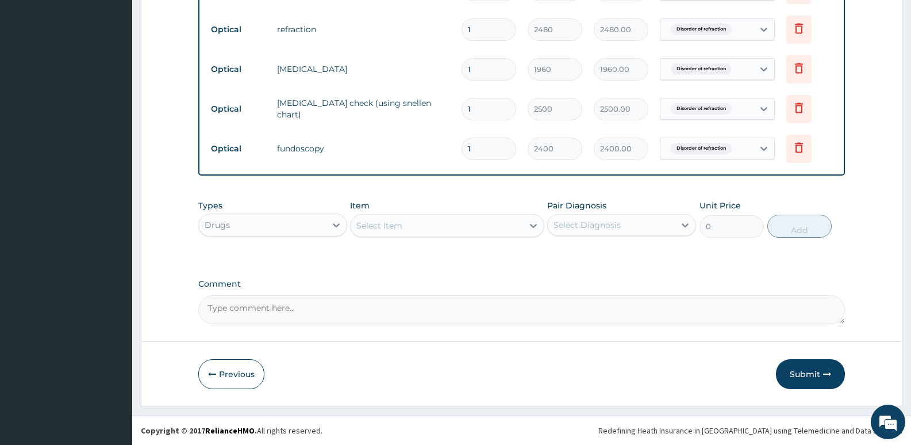
click at [420, 229] on div "Select Item" at bounding box center [437, 225] width 172 height 18
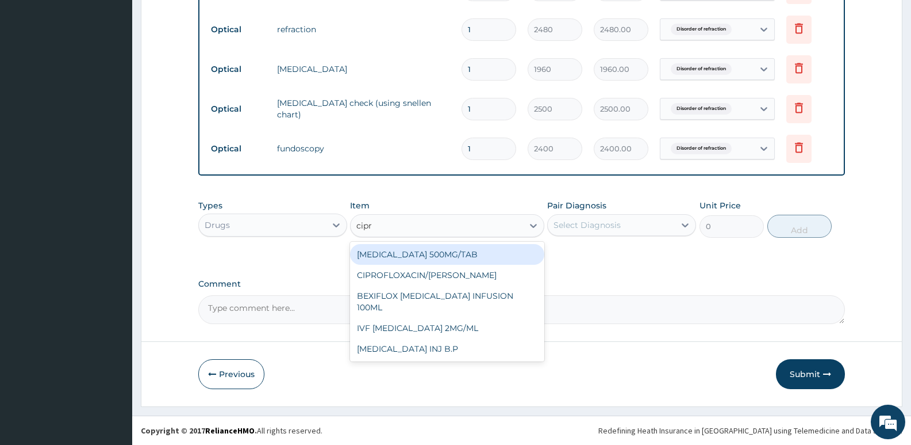
type input "cipro"
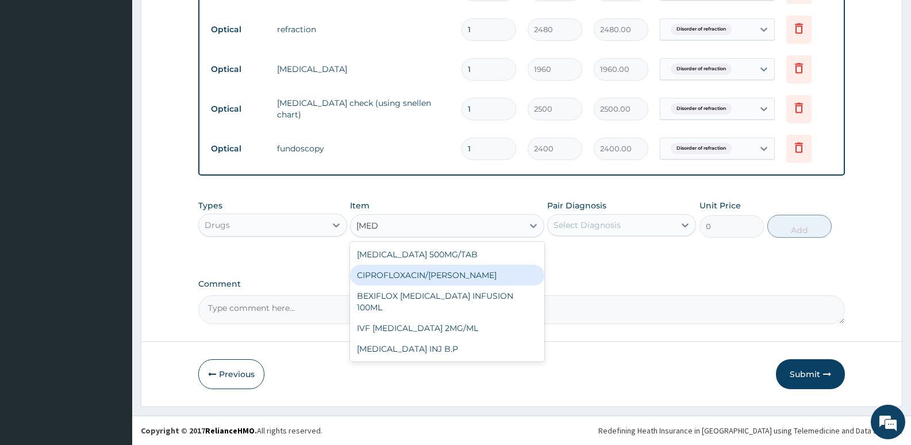
click at [442, 275] on div "CIPROFLOXACIN/GUTT" at bounding box center [447, 275] width 194 height 21
type input "1488"
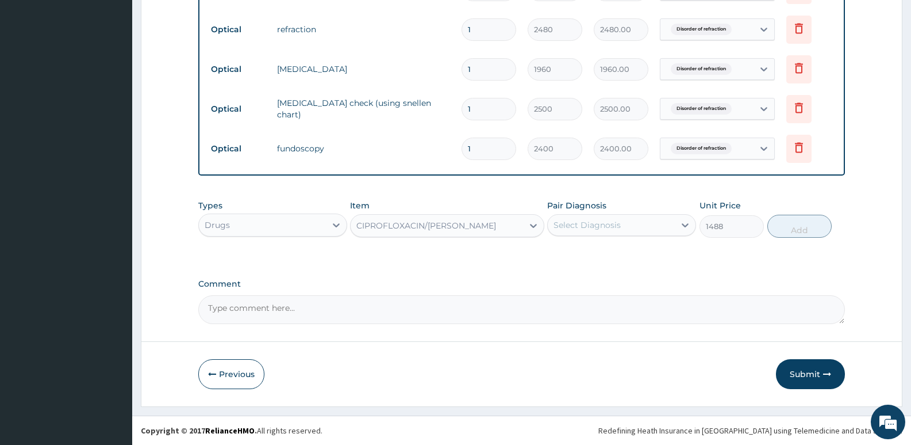
click at [602, 224] on div "Select Diagnosis" at bounding box center [587, 225] width 67 height 12
click at [613, 254] on label "Disorder of refraction" at bounding box center [610, 253] width 89 height 12
checkbox input "true"
click at [795, 235] on button "Add" at bounding box center [800, 225] width 64 height 23
type input "0"
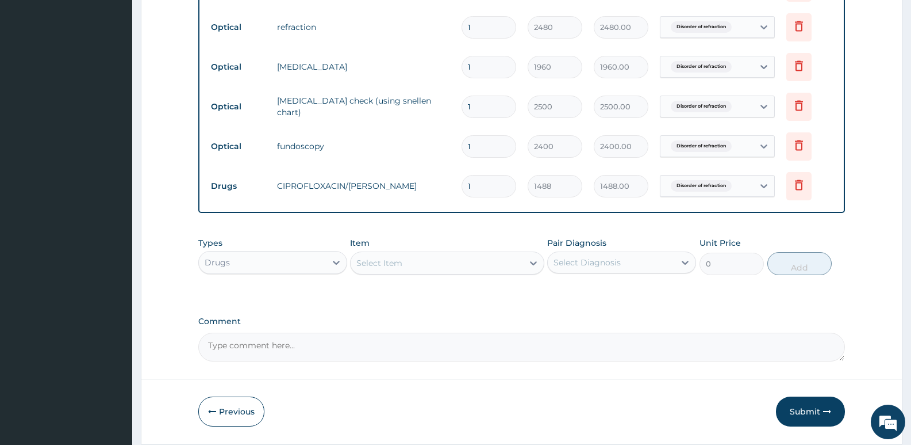
scroll to position [528, 0]
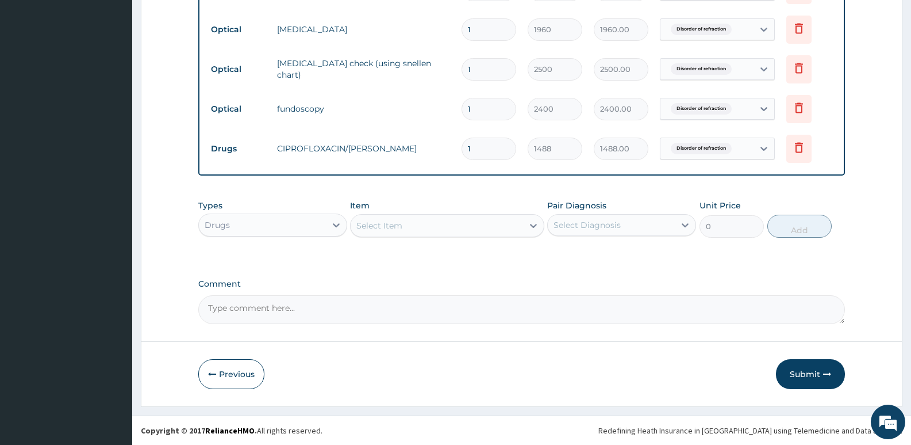
click at [441, 234] on div "Select Item" at bounding box center [437, 225] width 172 height 18
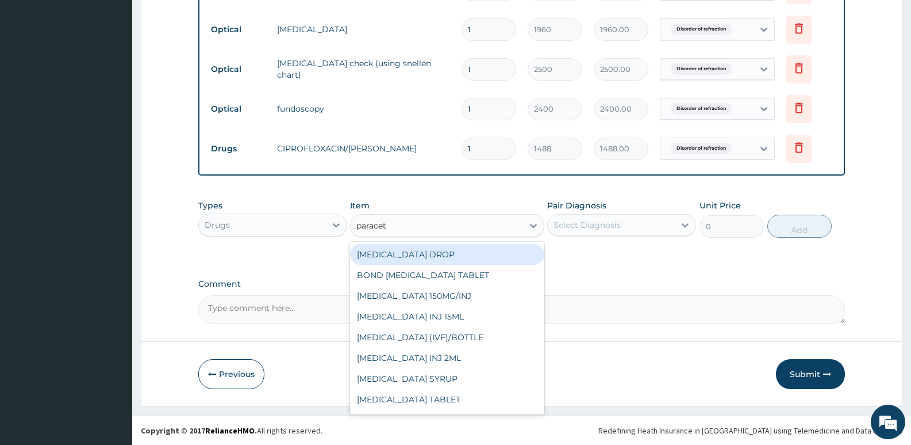
type input "paraceta"
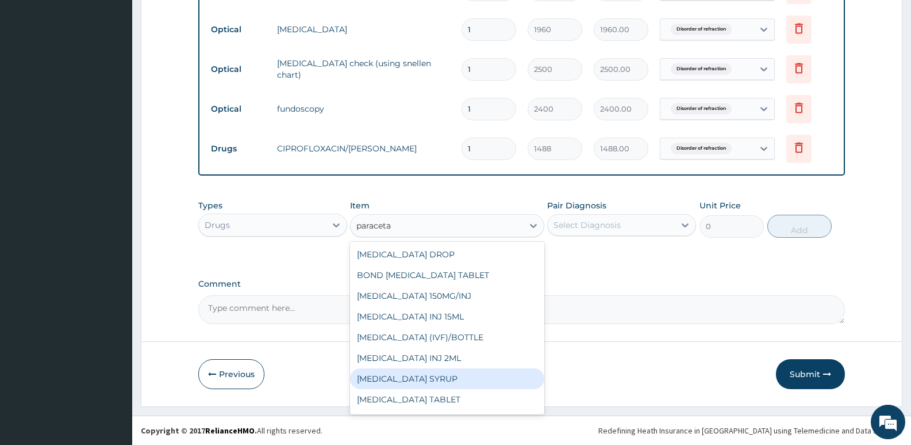
scroll to position [18, 0]
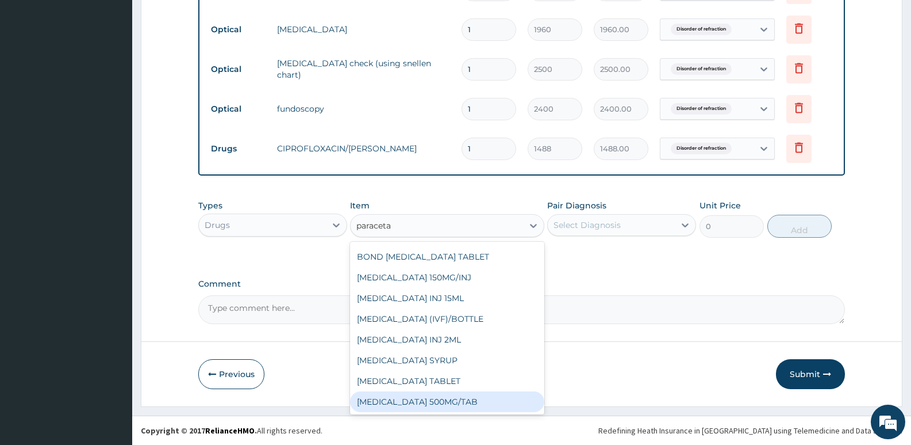
click at [446, 403] on div "PARACETAMOL 500MG/TAB" at bounding box center [447, 401] width 194 height 21
type input "22.625"
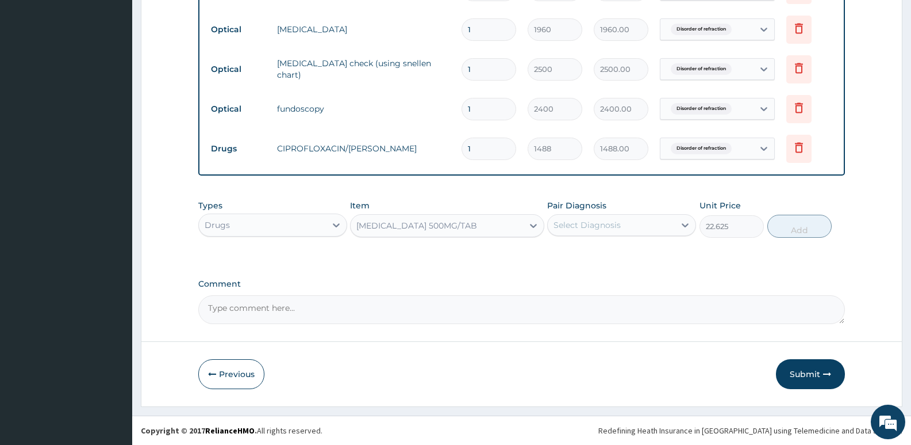
click at [593, 224] on div "Select Diagnosis" at bounding box center [587, 225] width 67 height 12
click at [597, 257] on label "Disorder of refraction" at bounding box center [610, 253] width 89 height 12
checkbox input "true"
click at [795, 229] on button "Add" at bounding box center [800, 225] width 64 height 23
type input "0"
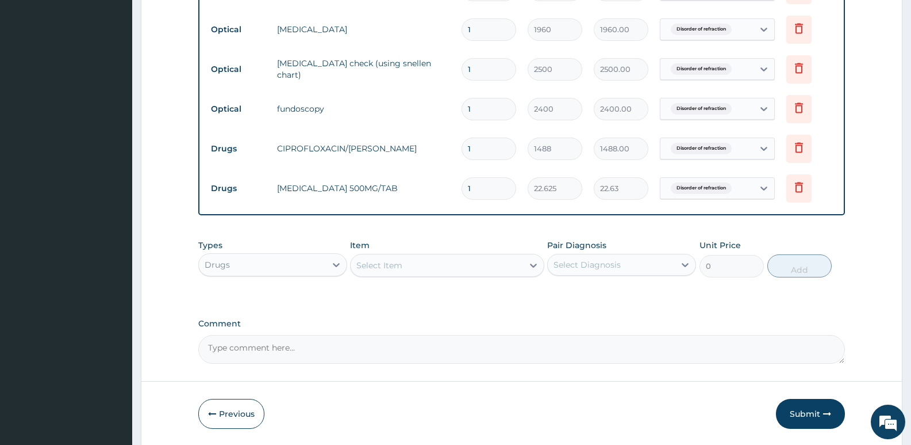
type input "18"
type input "407.25"
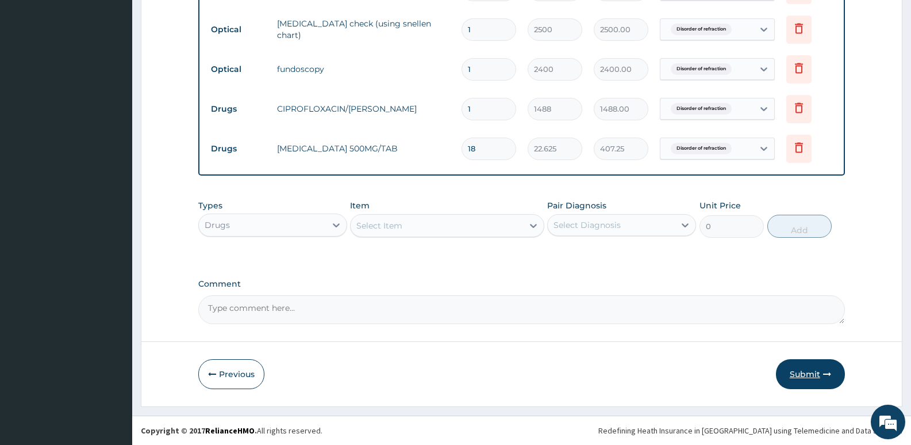
type input "18"
click at [806, 371] on button "Submit" at bounding box center [810, 374] width 69 height 30
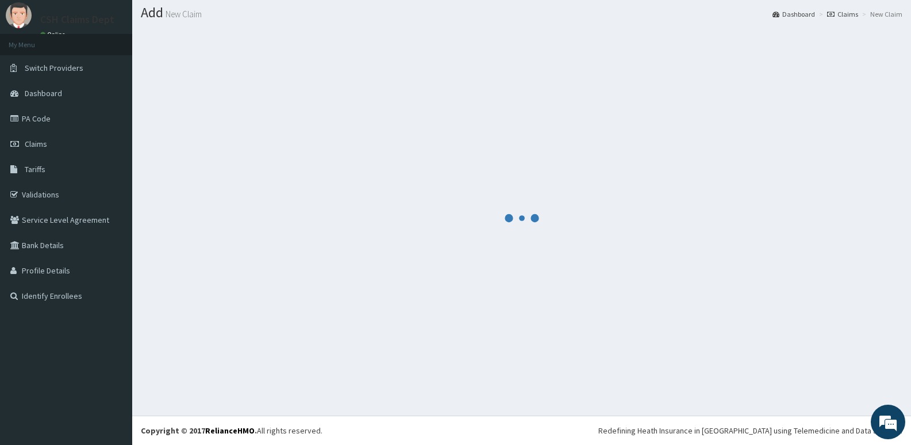
scroll to position [568, 0]
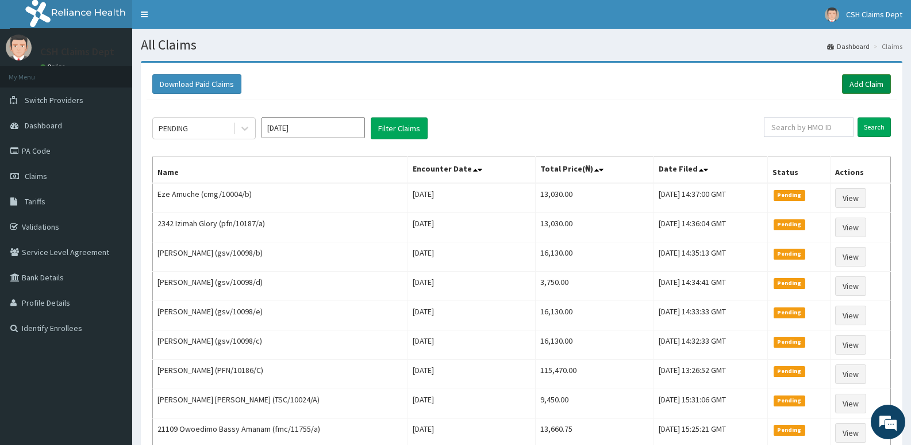
click at [861, 89] on link "Add Claim" at bounding box center [866, 84] width 49 height 20
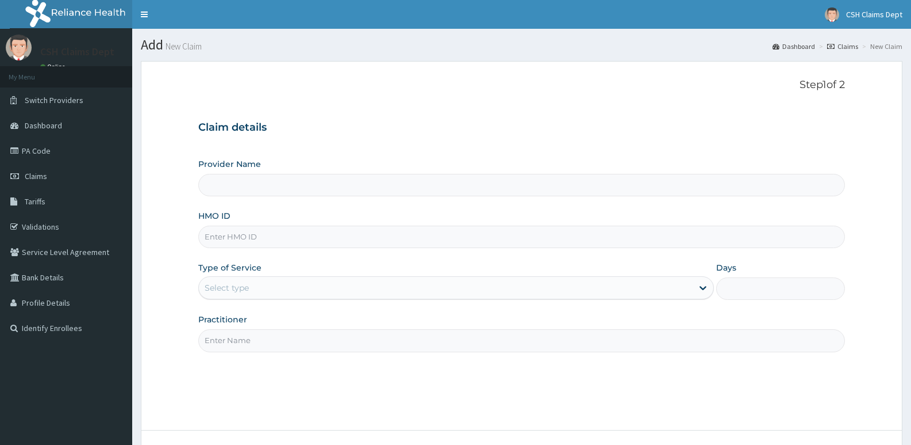
type input "Crystal Specialist Hospital"
click at [287, 235] on input "HMO ID" at bounding box center [521, 236] width 647 height 22
type input "chl/11896/0"
click at [273, 293] on div "Select type" at bounding box center [445, 287] width 493 height 18
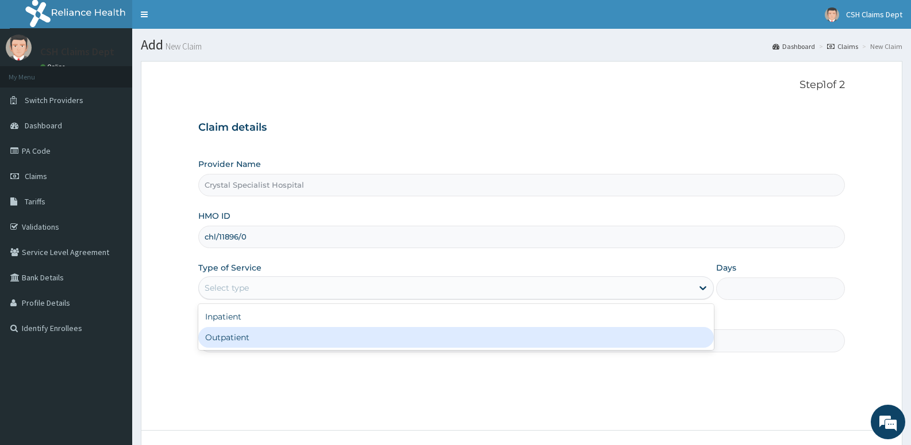
click at [263, 332] on div "Outpatient" at bounding box center [455, 337] width 515 height 21
type input "1"
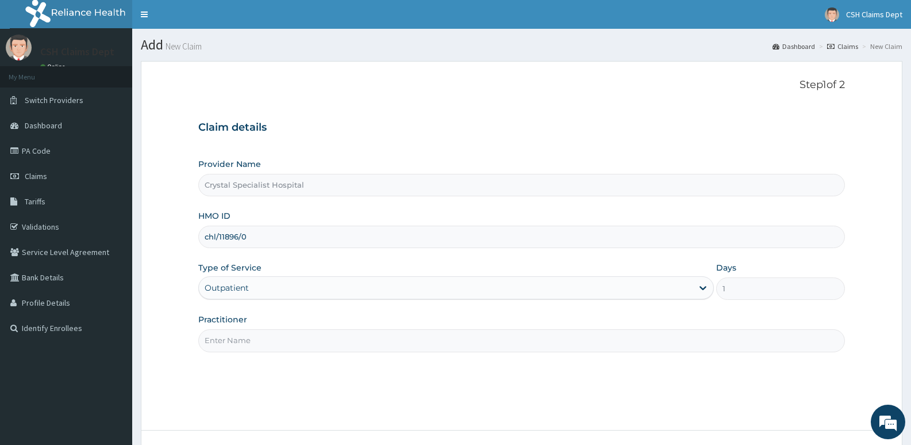
click at [254, 342] on input "Practitioner" at bounding box center [521, 340] width 647 height 22
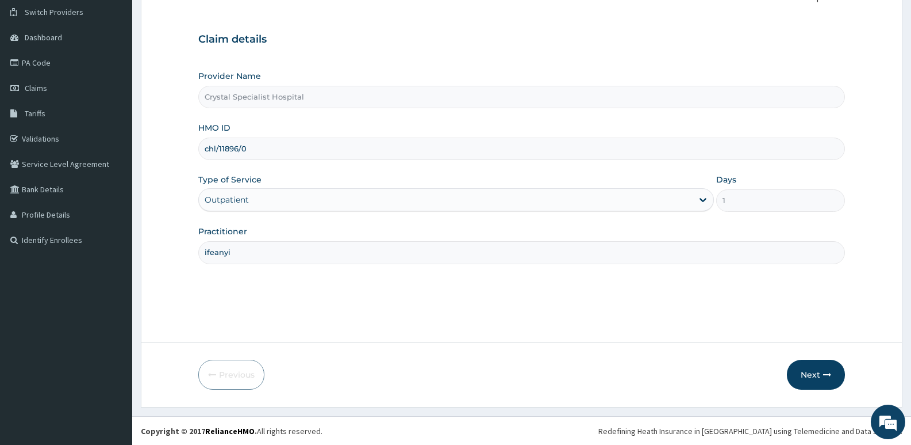
scroll to position [89, 0]
type input "ifeanyi"
click at [825, 374] on icon "button" at bounding box center [827, 374] width 8 height 8
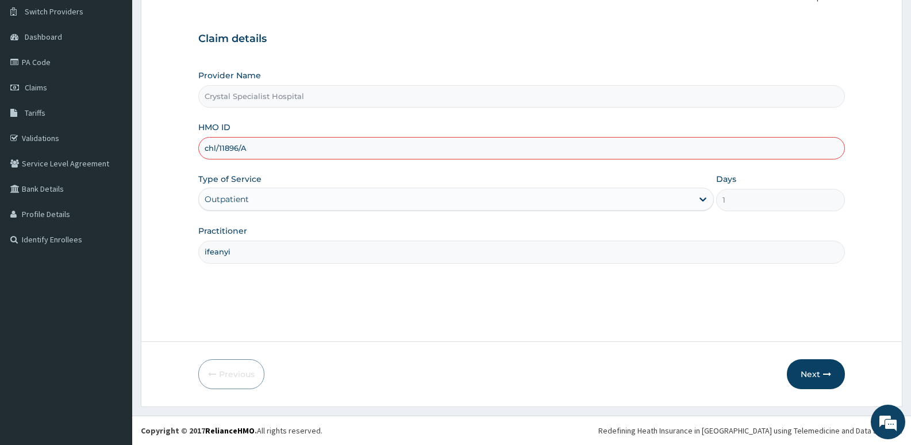
drag, startPoint x: 259, startPoint y: 150, endPoint x: 190, endPoint y: 148, distance: 69.0
click at [190, 148] on form "Step 1 of 2 Claim details Provider Name Crystal Specialist Hospital HMO ID chl/…" at bounding box center [522, 189] width 762 height 434
type input "chl/11896/A"
click at [809, 367] on button "Next" at bounding box center [816, 374] width 58 height 30
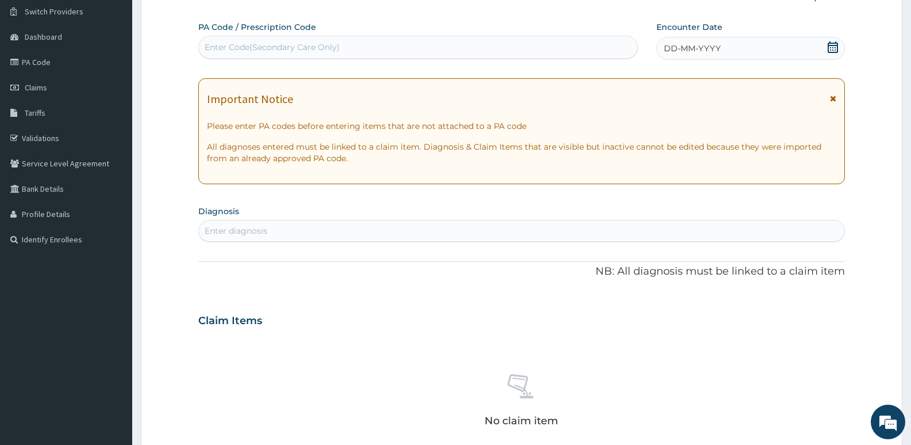
click at [315, 49] on div "Enter Code(Secondary Care Only)" at bounding box center [272, 47] width 135 height 12
paste input "PA/ACEBD0"
type input "PA/ACEBD0"
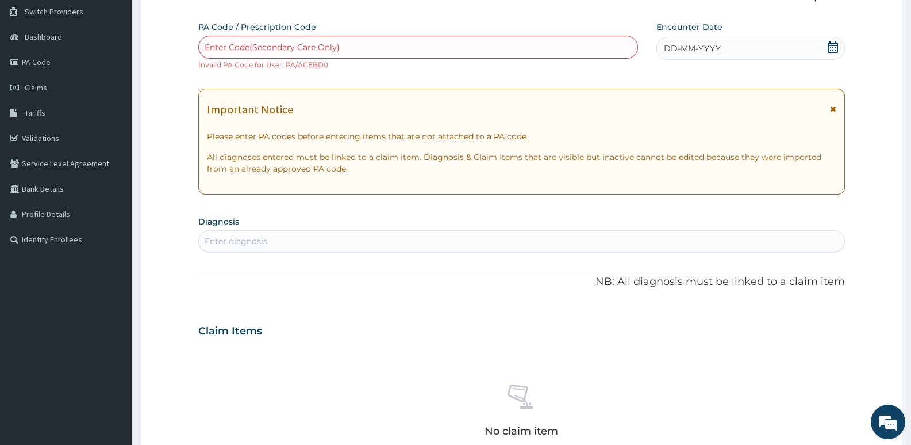
click at [313, 48] on div "Enter Code(Secondary Care Only)" at bounding box center [272, 47] width 135 height 12
paste input "PA/ACEBD0"
type input "PA/ACEBD0"
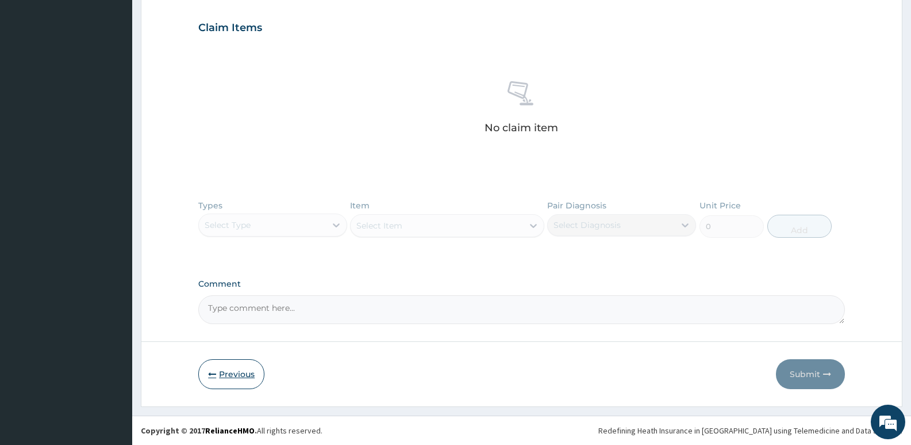
click at [246, 377] on button "Previous" at bounding box center [231, 374] width 66 height 30
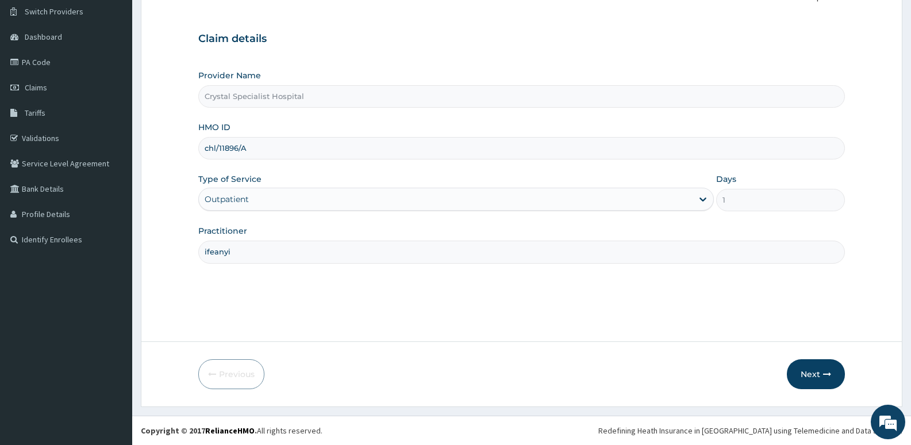
drag, startPoint x: 249, startPoint y: 146, endPoint x: 242, endPoint y: 147, distance: 7.5
click at [242, 147] on input "chl/11896/A" at bounding box center [521, 148] width 647 height 22
type input "chl/11896/b"
click at [810, 369] on button "Next" at bounding box center [816, 374] width 58 height 30
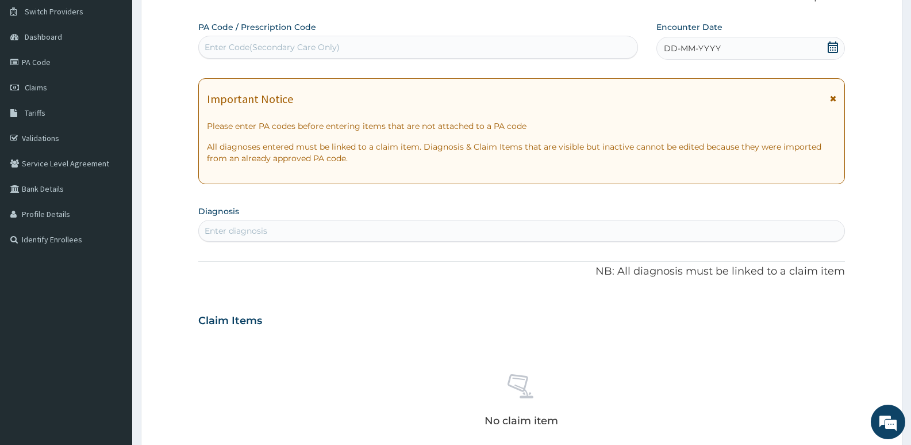
click at [264, 44] on div "Enter Code(Secondary Care Only)" at bounding box center [272, 47] width 135 height 12
paste input "PA/ACEBD0"
type input "PA/ACEBD0"
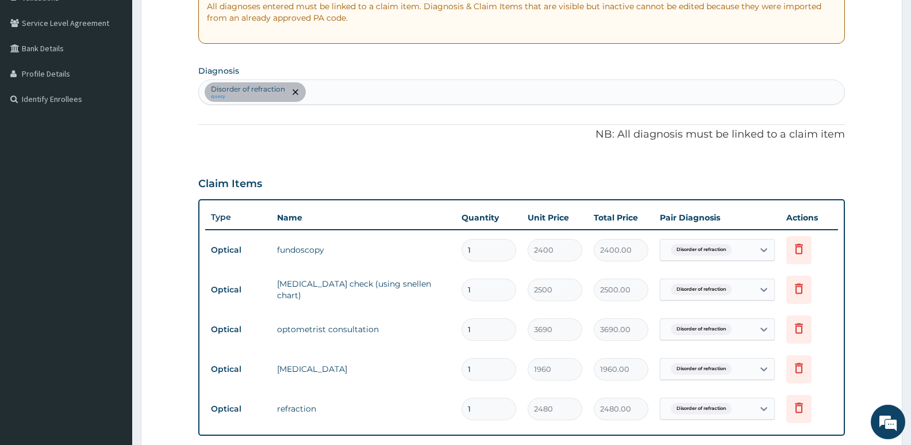
scroll to position [128, 0]
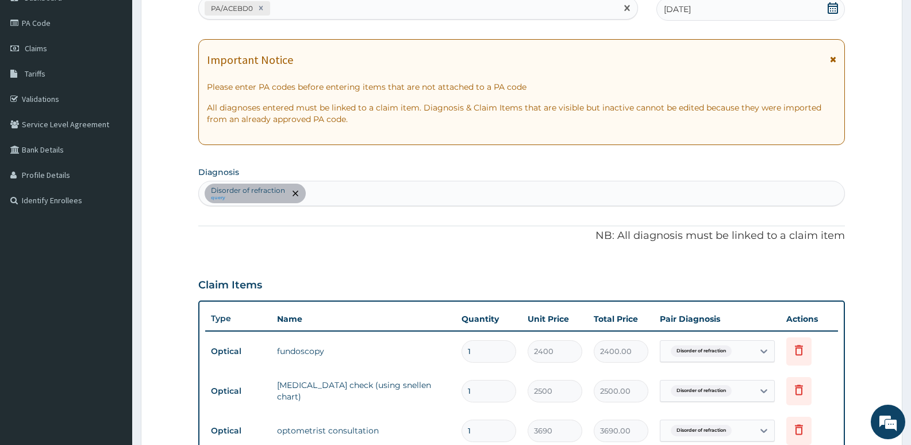
click at [324, 7] on div "PA/ACEBD0" at bounding box center [408, 8] width 418 height 19
paste input "PA/7865B1"
type input "PA/7865B1"
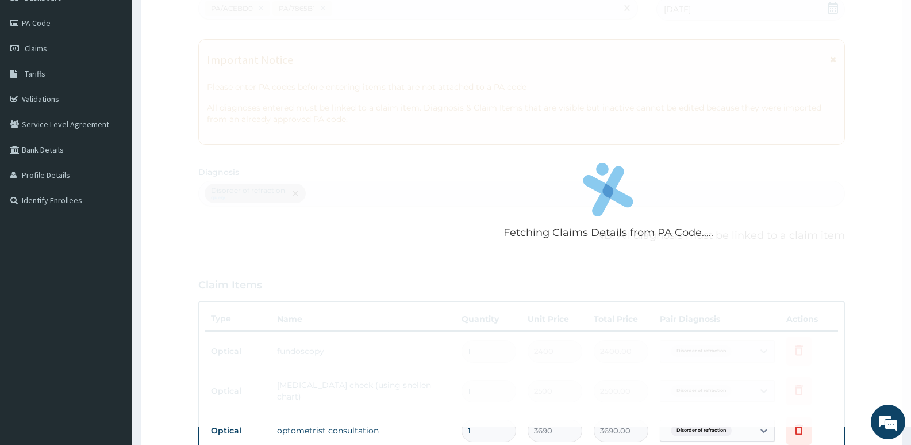
scroll to position [455, 0]
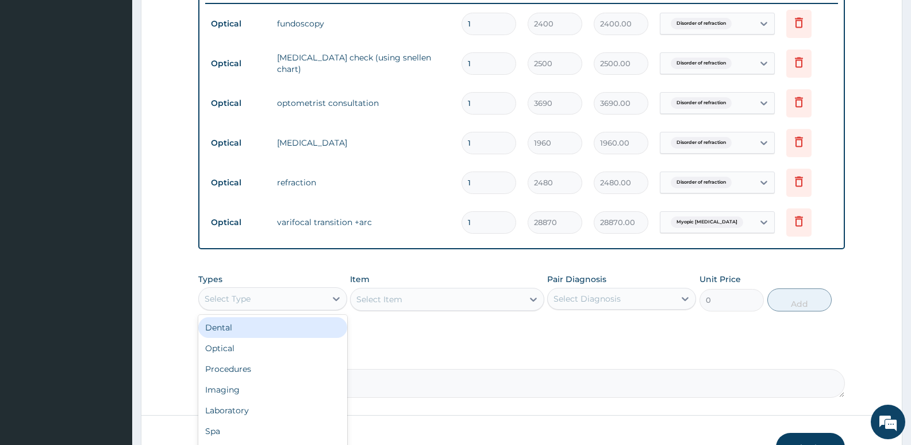
click at [233, 297] on div "Select Type" at bounding box center [228, 299] width 46 height 12
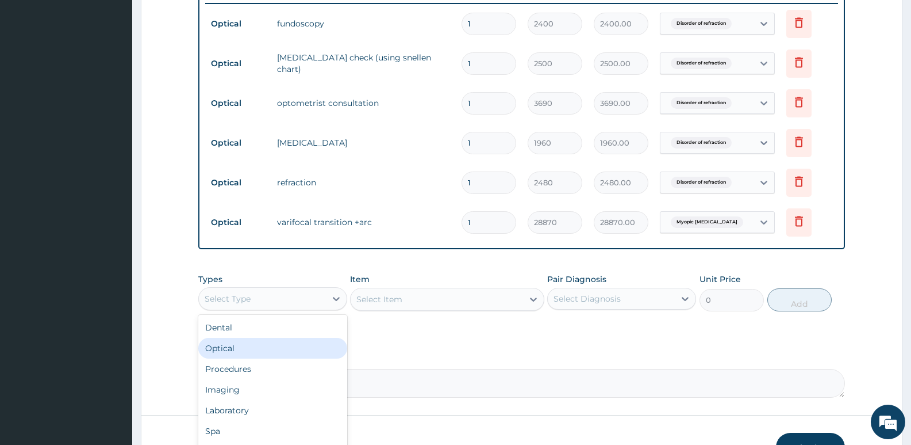
click at [241, 347] on div "Optical" at bounding box center [272, 348] width 149 height 21
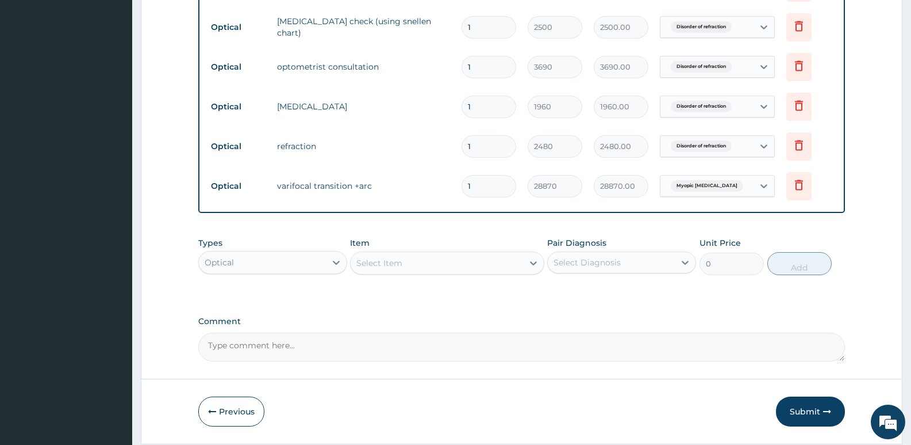
scroll to position [528, 0]
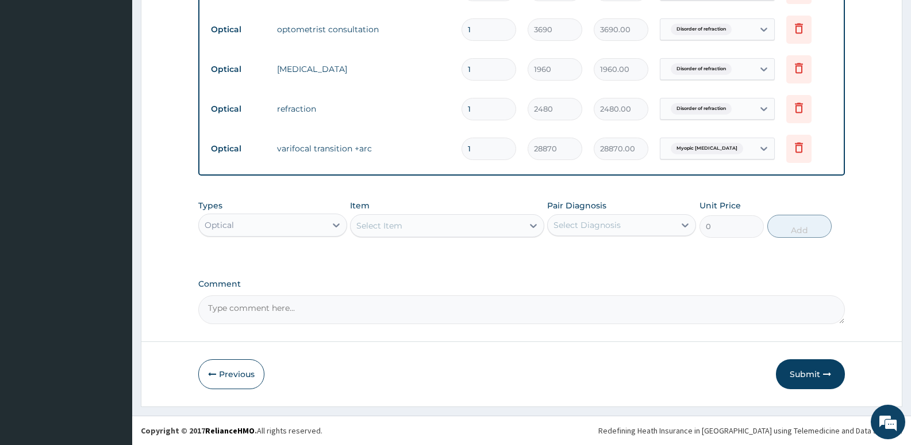
click at [463, 239] on div "Types Optical Item Select Item Pair Diagnosis Select Diagnosis Unit Price 0 Add" at bounding box center [521, 218] width 647 height 49
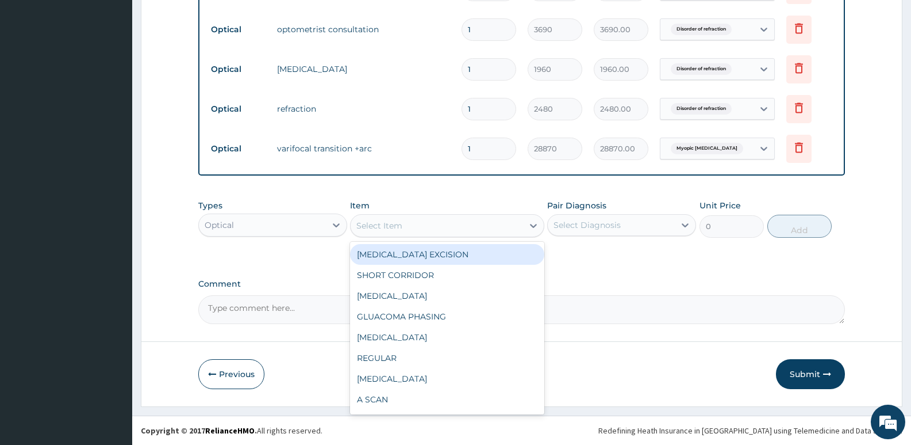
click at [462, 234] on div "Select Item" at bounding box center [437, 225] width 172 height 18
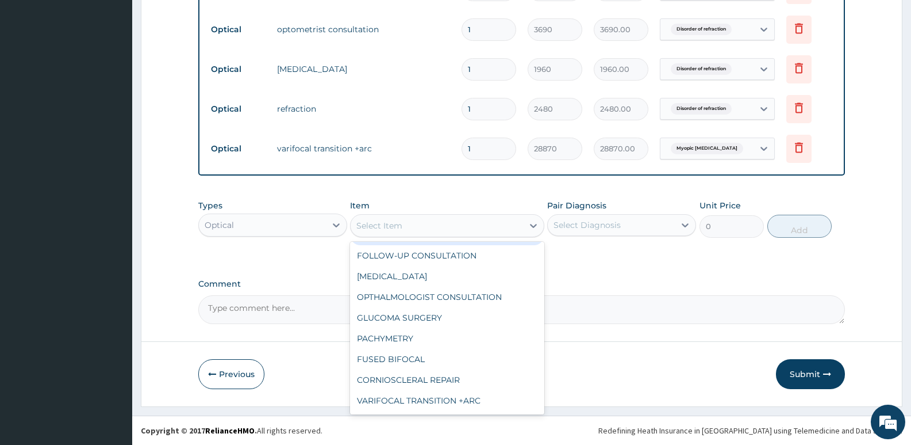
scroll to position [589, 0]
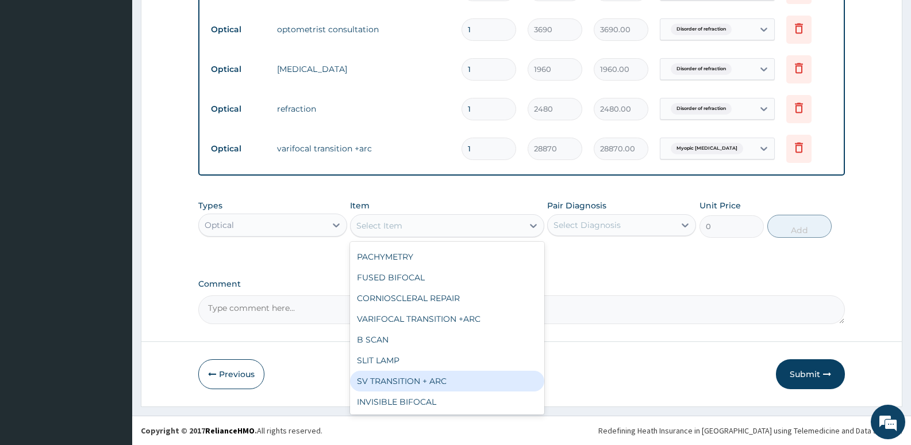
click at [456, 381] on div "SV TRANSITION + ARC" at bounding box center [447, 380] width 194 height 21
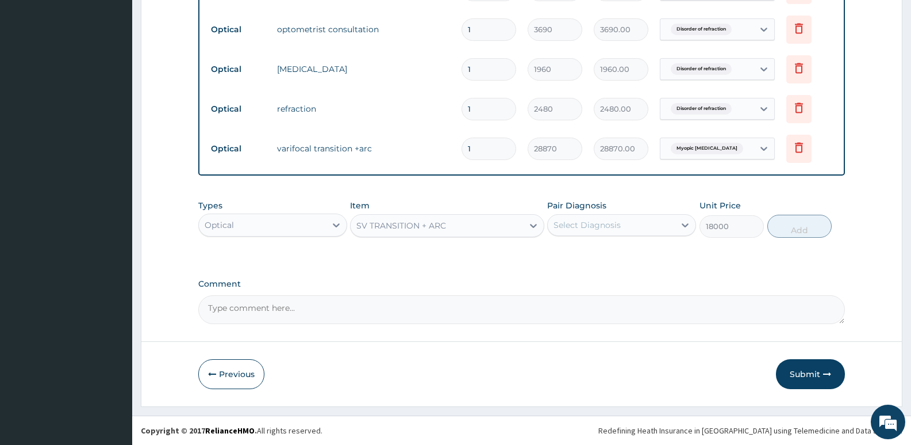
click at [478, 234] on div "SV TRANSITION + ARC" at bounding box center [437, 225] width 172 height 18
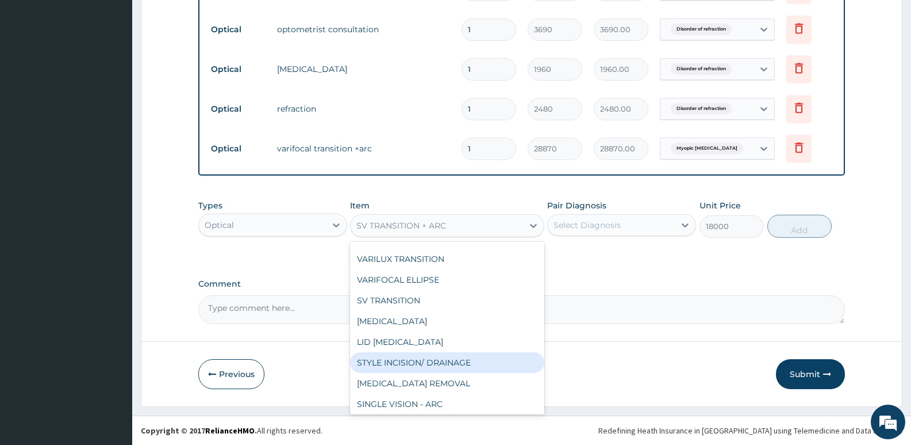
scroll to position [228, 0]
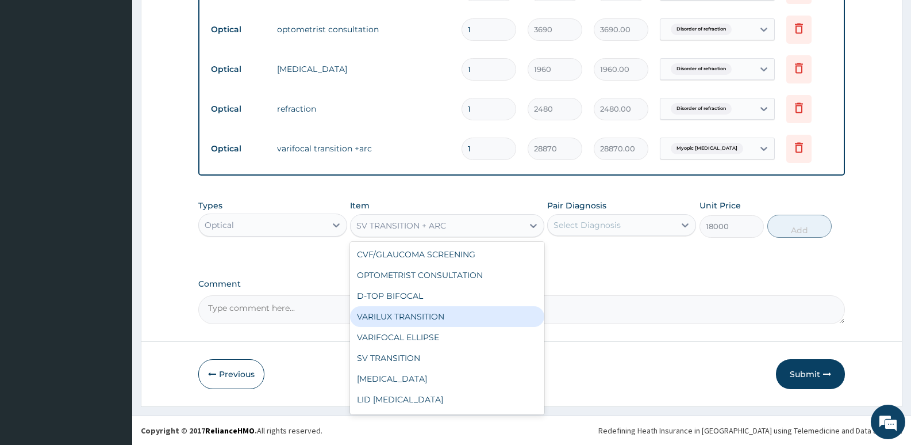
click at [427, 321] on div "VARILUX TRANSITION" at bounding box center [447, 316] width 194 height 21
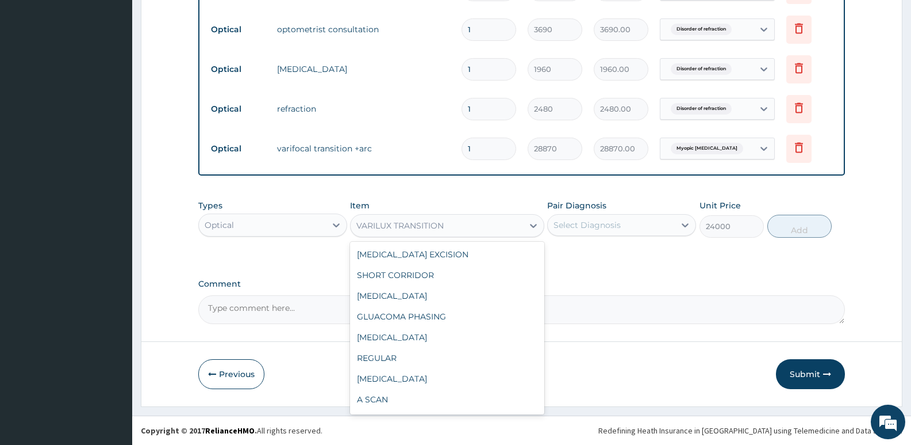
click at [466, 232] on div "VARILUX TRANSITION" at bounding box center [437, 225] width 172 height 18
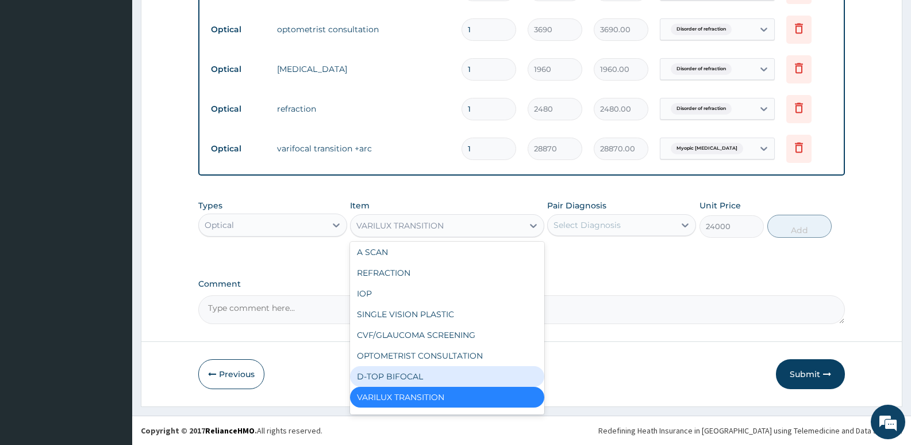
click at [425, 378] on div "D-TOP BIFOCAL" at bounding box center [447, 376] width 194 height 21
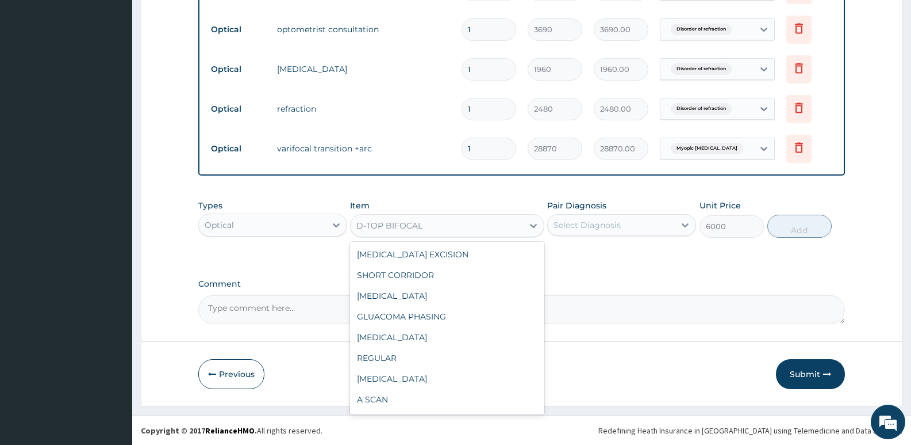
click at [455, 232] on div "D-TOP BIFOCAL" at bounding box center [437, 225] width 172 height 18
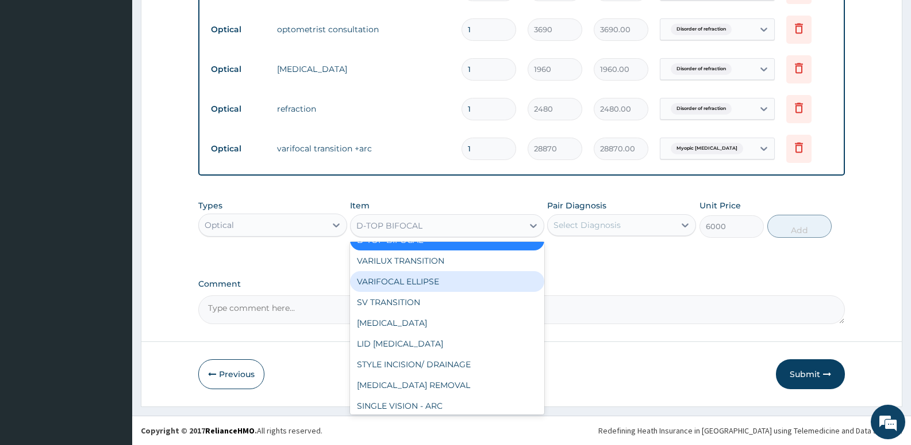
scroll to position [288, 0]
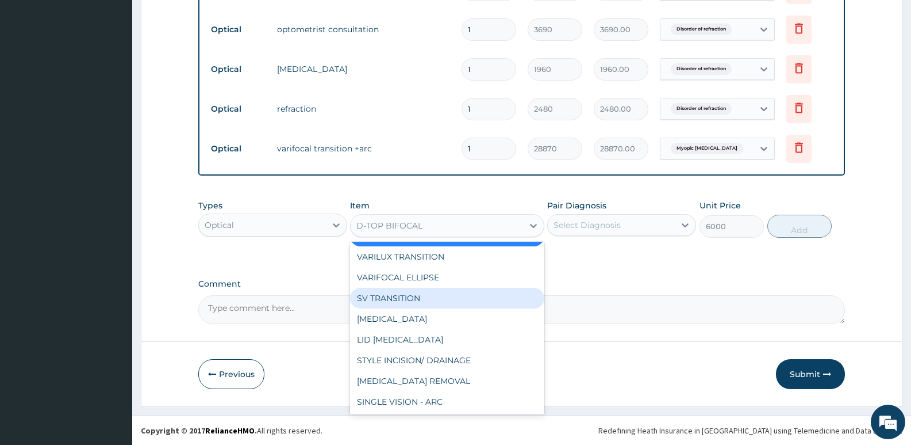
click at [401, 300] on div "SV TRANSITION" at bounding box center [447, 298] width 194 height 21
type input "12000"
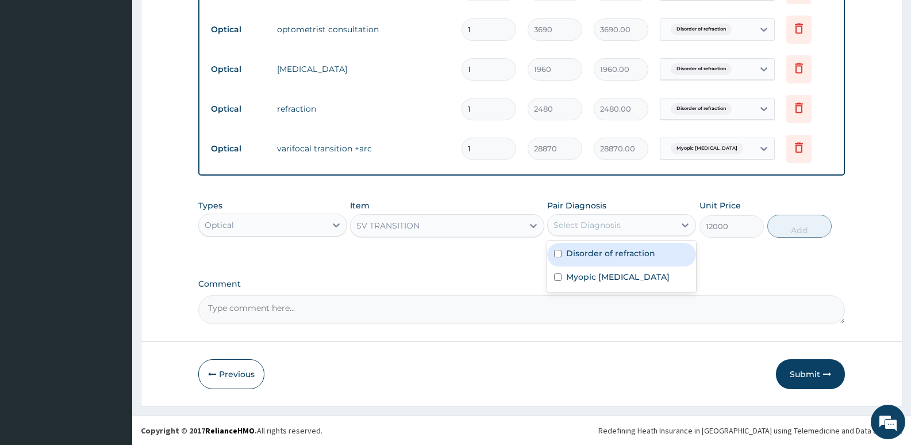
click at [620, 221] on div "Select Diagnosis" at bounding box center [611, 225] width 127 height 18
click at [616, 250] on label "Disorder of refraction" at bounding box center [610, 253] width 89 height 12
checkbox input "true"
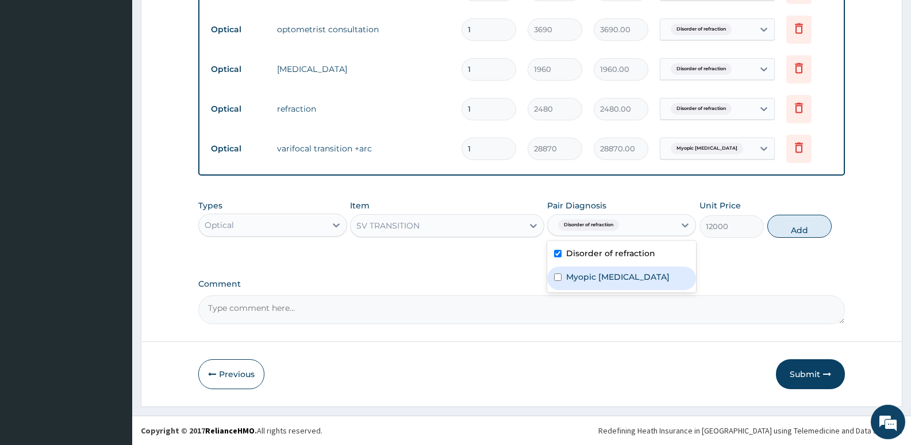
click at [612, 274] on label "Myopic astigmatism" at bounding box center [618, 277] width 104 height 12
checkbox input "true"
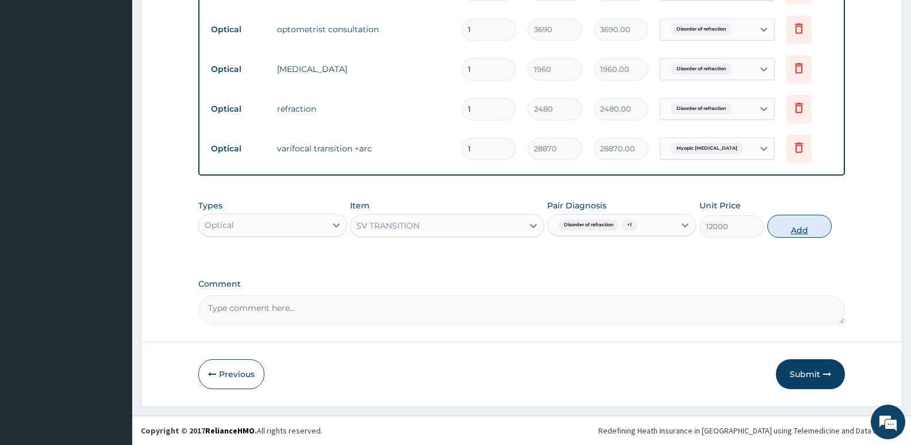
click at [803, 225] on button "Add" at bounding box center [800, 225] width 64 height 23
type input "0"
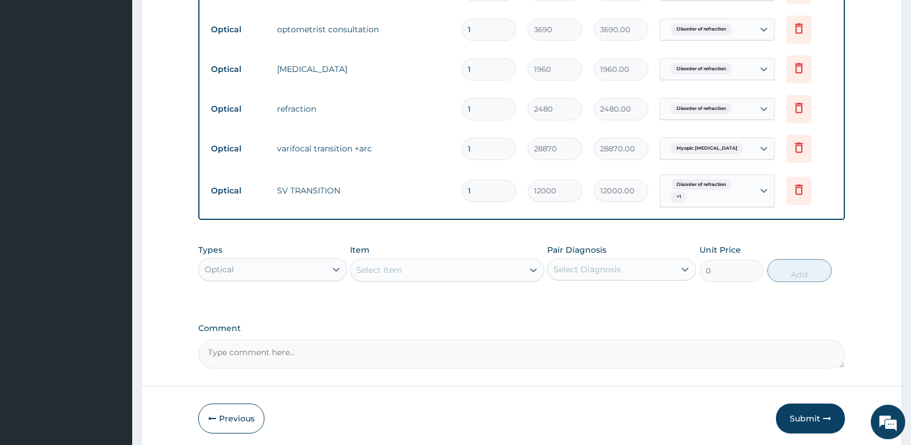
click at [277, 355] on textarea "Comment" at bounding box center [521, 353] width 647 height 29
type textarea "e"
type textarea "Enrollee lens and frame limit #35,000"
click at [798, 410] on button "Submit" at bounding box center [810, 418] width 69 height 30
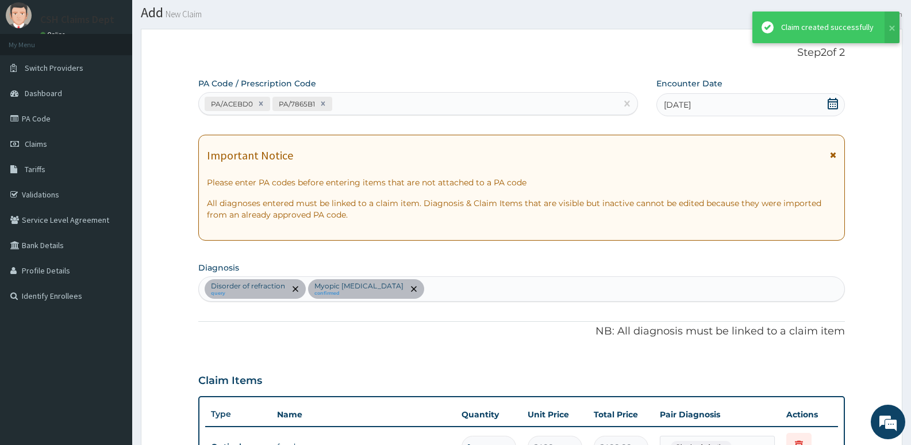
scroll to position [528, 0]
